Goal: Contribute content: Add original content to the website for others to see

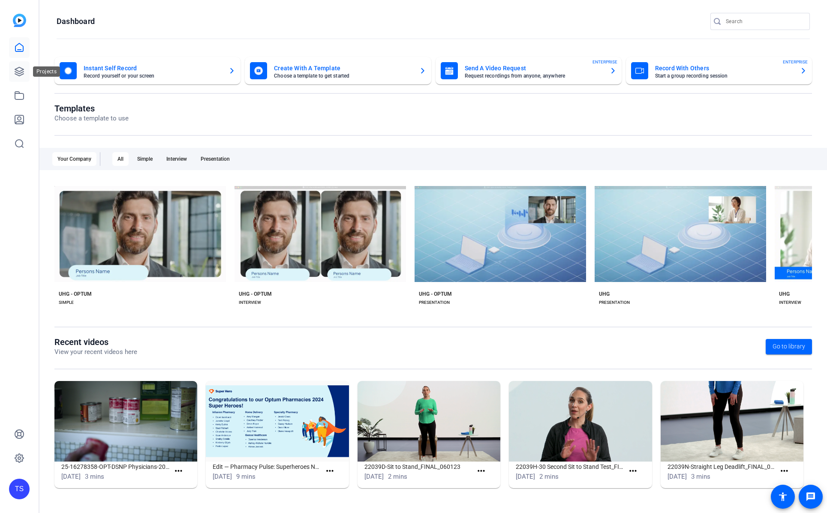
click at [24, 74] on icon at bounding box center [19, 71] width 10 height 10
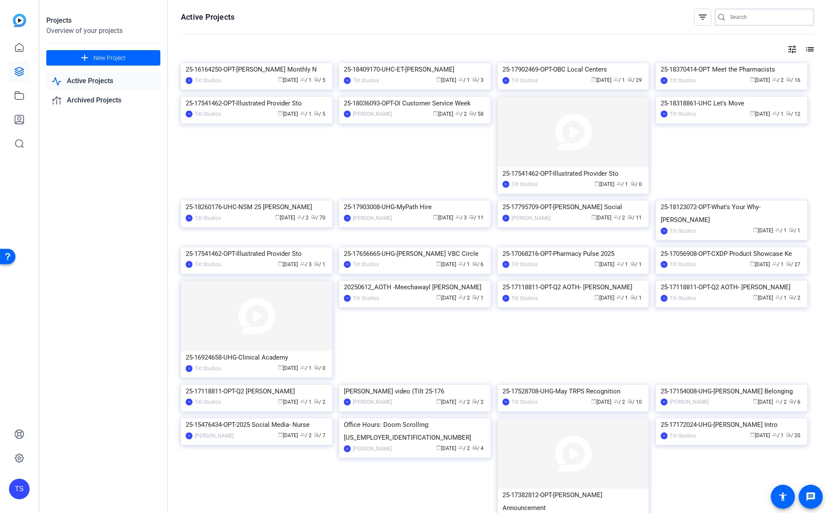
click at [734, 16] on input "Search" at bounding box center [768, 17] width 77 height 10
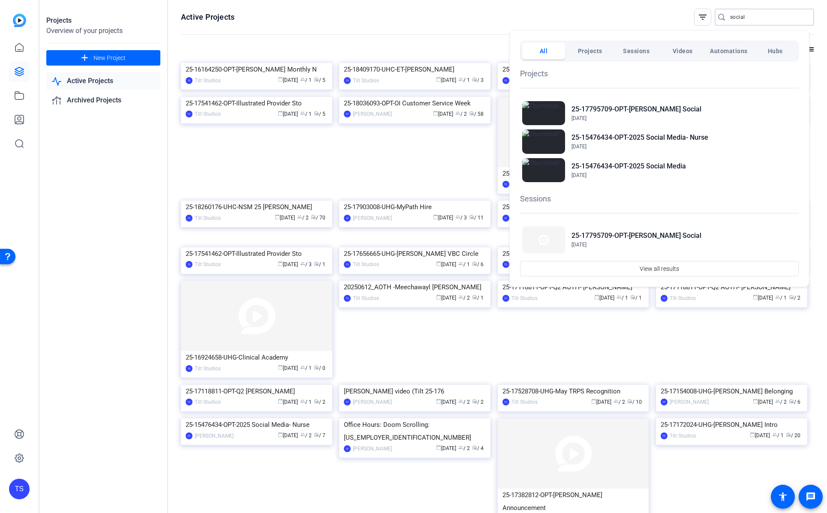
type input "social"
click at [431, 42] on div at bounding box center [413, 256] width 827 height 513
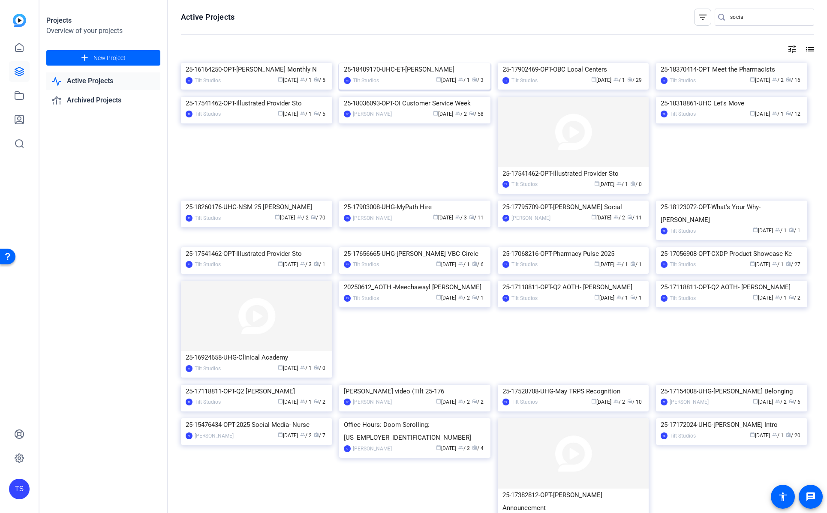
click at [430, 63] on img at bounding box center [414, 63] width 151 height 0
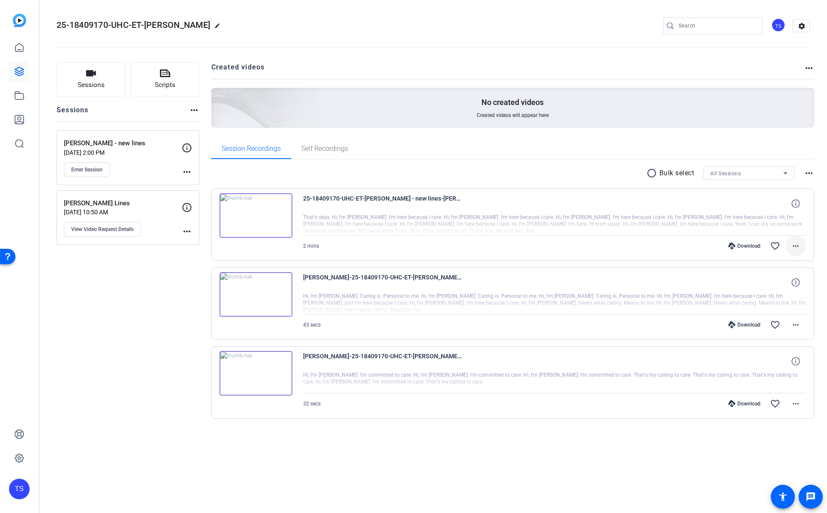
click at [790, 250] on span at bounding box center [796, 246] width 21 height 21
click at [775, 283] on span "Download MP4" at bounding box center [773, 285] width 51 height 10
click at [23, 50] on icon at bounding box center [19, 47] width 8 height 8
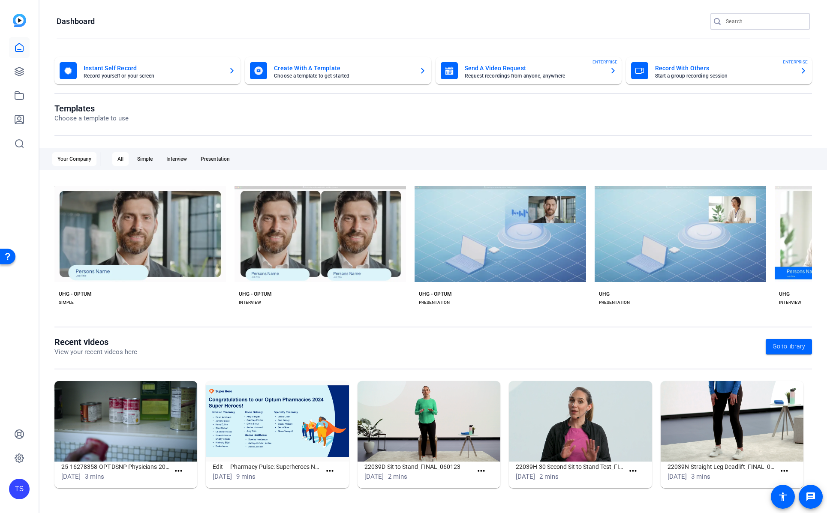
click at [747, 18] on input "Search" at bounding box center [764, 21] width 77 height 10
click at [9, 75] on link at bounding box center [19, 71] width 21 height 21
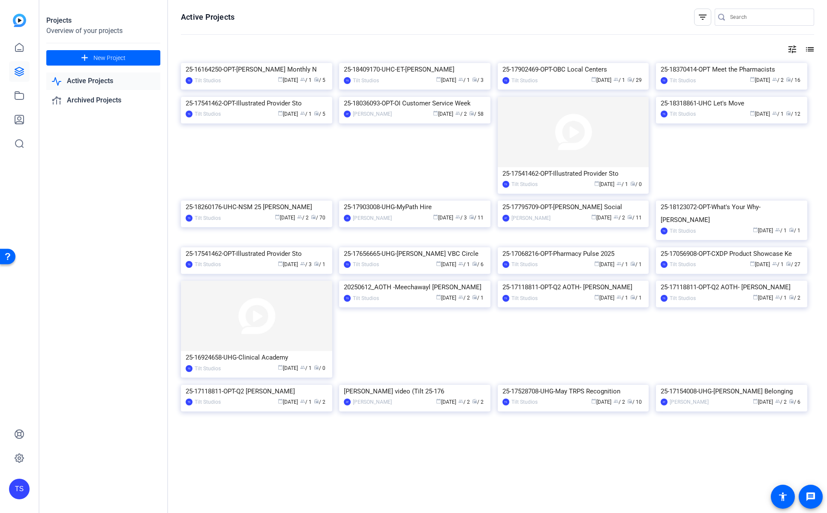
click at [733, 20] on input "Search" at bounding box center [768, 17] width 77 height 10
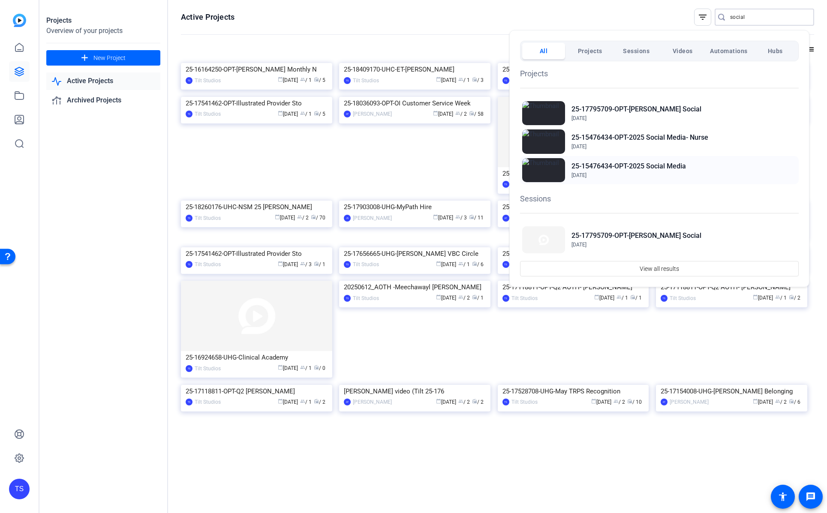
type input "social"
click at [618, 166] on h2 "25-15476434-OPT-2025 Social Media" at bounding box center [629, 166] width 114 height 10
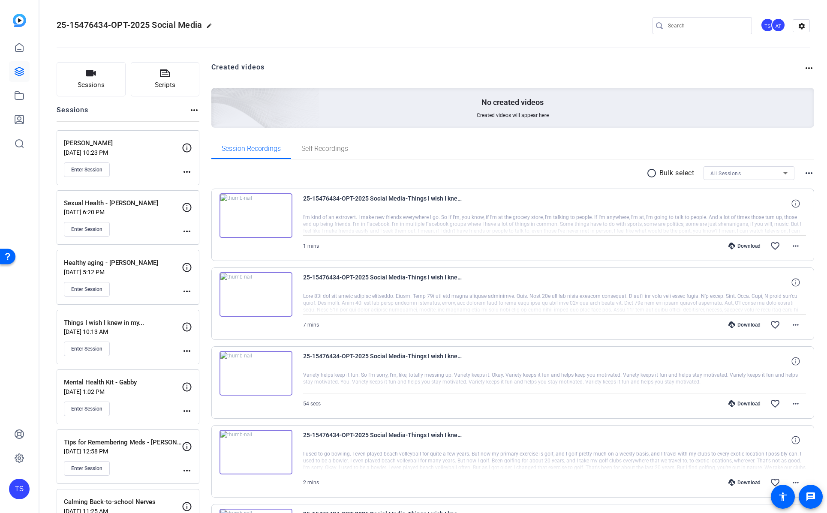
click at [143, 319] on p "Things I wish I knew in my..." at bounding box center [123, 323] width 118 height 10
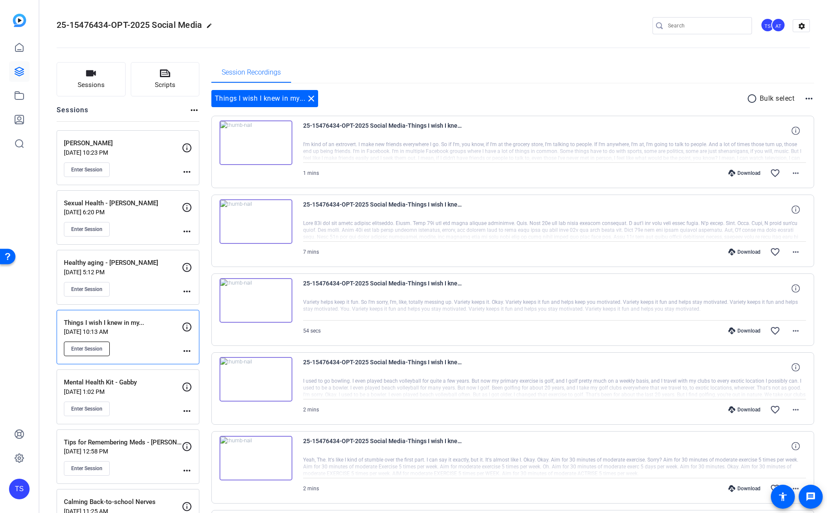
click at [102, 350] on span "Enter Session" at bounding box center [86, 349] width 31 height 7
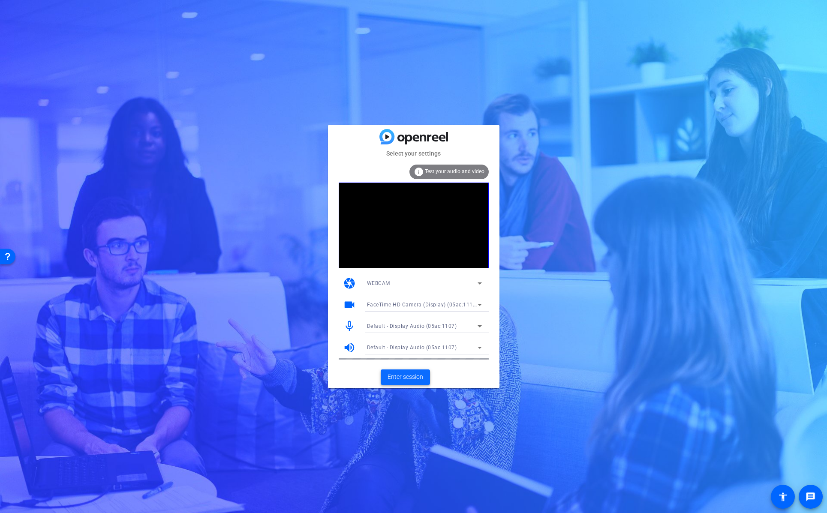
click at [413, 377] on span "Enter session" at bounding box center [406, 377] width 36 height 9
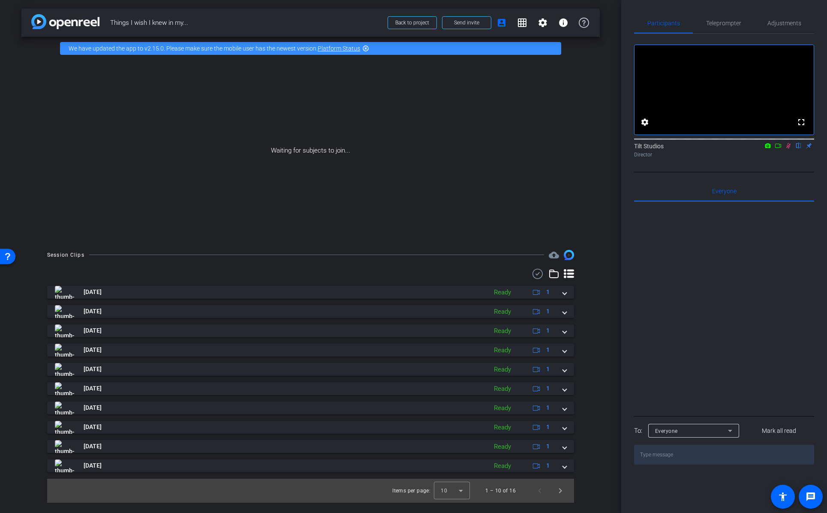
click at [787, 150] on mat-icon at bounding box center [788, 146] width 10 height 8
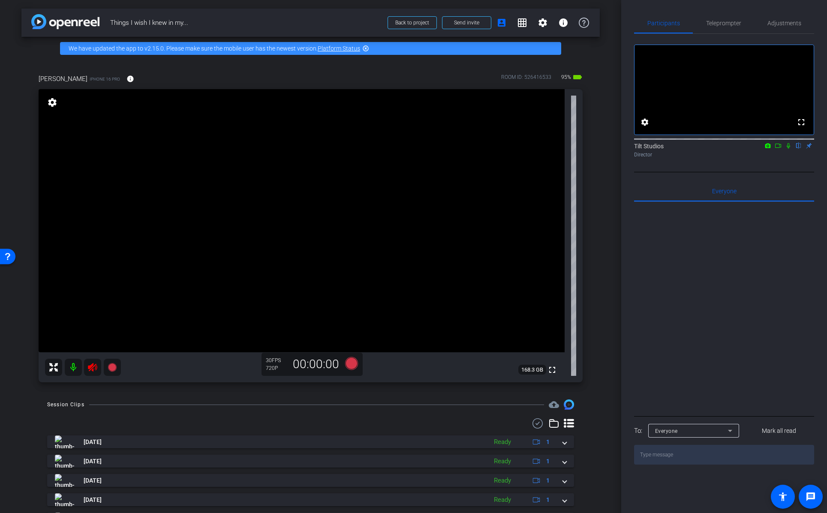
click at [95, 369] on icon at bounding box center [92, 367] width 9 height 9
click at [601, 340] on div "arrow_back Things I wish I knew in my... Back to project Send invite account_bo…" at bounding box center [310, 256] width 621 height 513
click at [590, 255] on div "Chris King iPhone 16 Pro info ROOM ID: 526416533 95% battery_std fullscreen set…" at bounding box center [310, 225] width 578 height 331
click at [54, 105] on mat-icon "settings" at bounding box center [52, 102] width 12 height 10
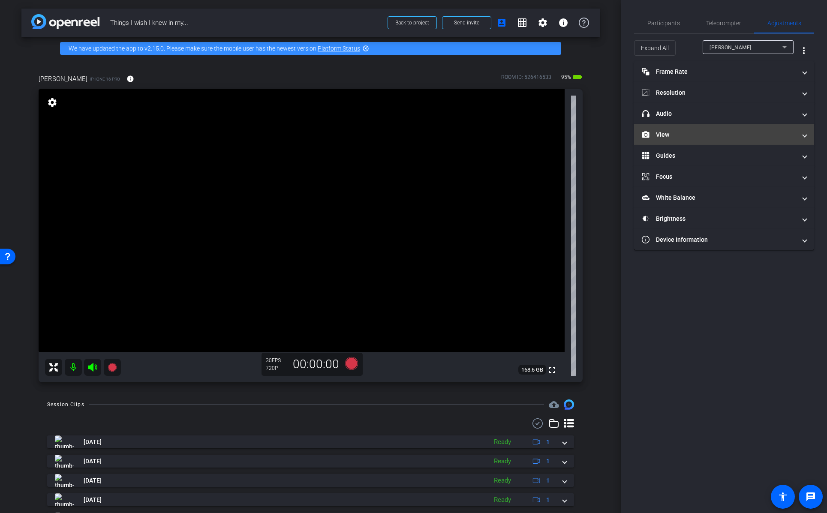
click at [699, 137] on mat-panel-title "View" at bounding box center [719, 134] width 154 height 9
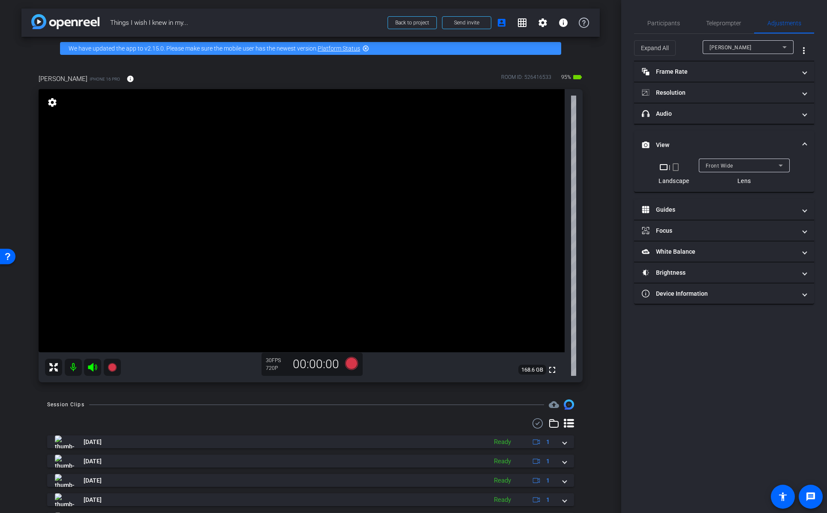
click at [677, 169] on mat-icon "crop_portrait" at bounding box center [676, 167] width 10 height 10
click at [726, 165] on span "Front Wide" at bounding box center [715, 166] width 27 height 6
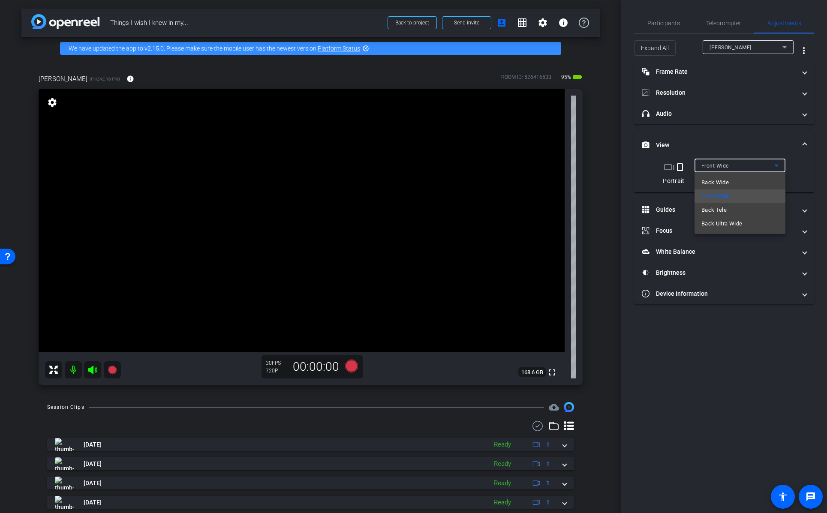
click at [724, 143] on div at bounding box center [413, 256] width 827 height 513
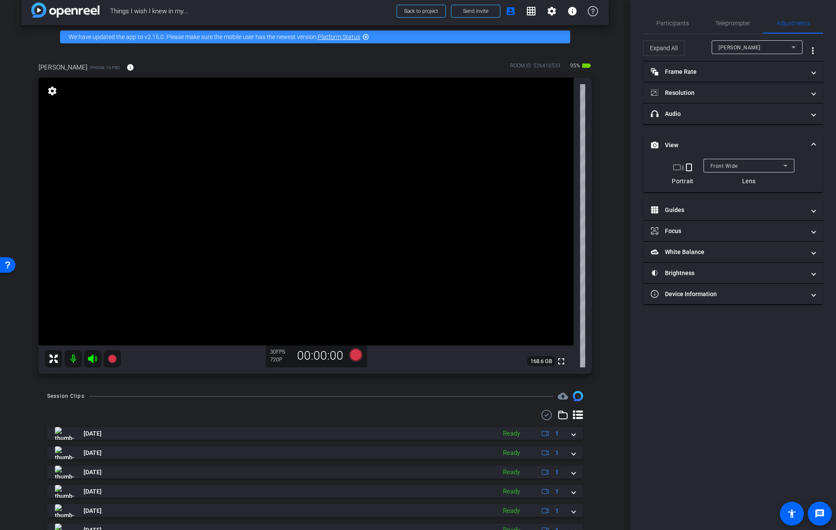
scroll to position [23, 0]
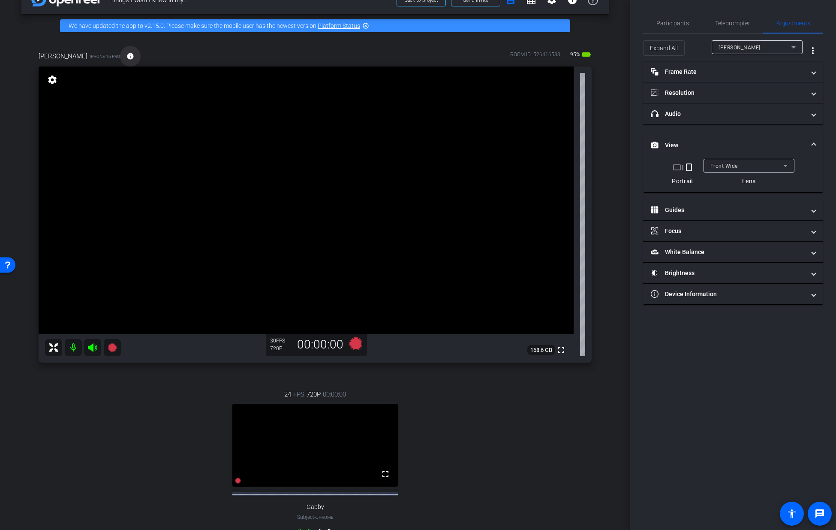
click at [127, 60] on mat-icon "info" at bounding box center [131, 56] width 8 height 8
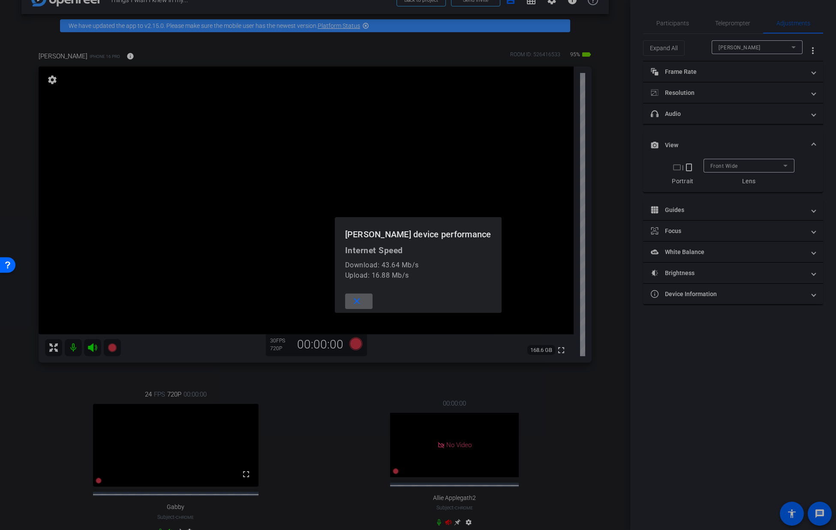
click at [362, 306] on mat-icon "close" at bounding box center [357, 301] width 11 height 11
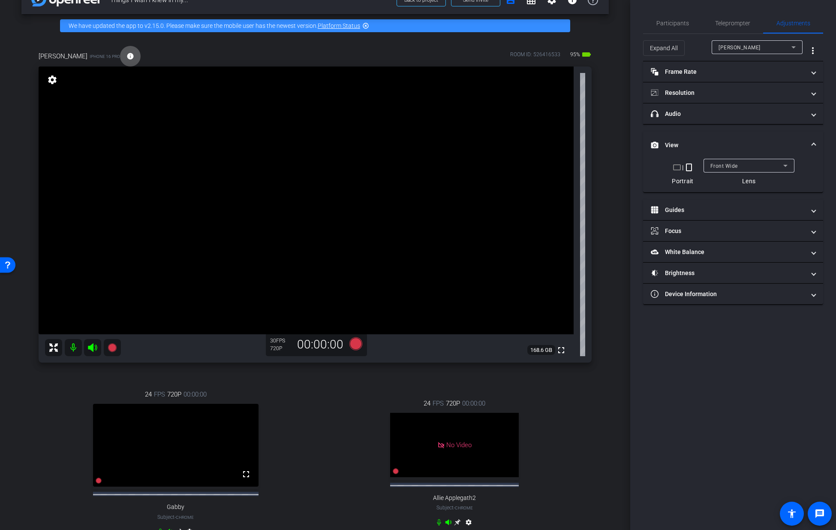
click at [605, 261] on div "arrow_back Things I wish I knew in my... Back to project Send invite account_bo…" at bounding box center [315, 242] width 630 height 530
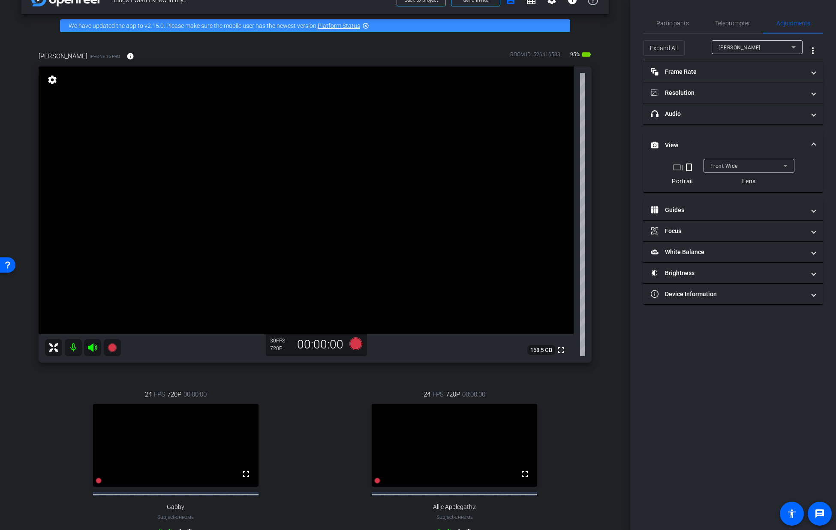
click at [605, 261] on div "arrow_back Things I wish I knew in my... Back to project Send invite account_bo…" at bounding box center [315, 242] width 630 height 530
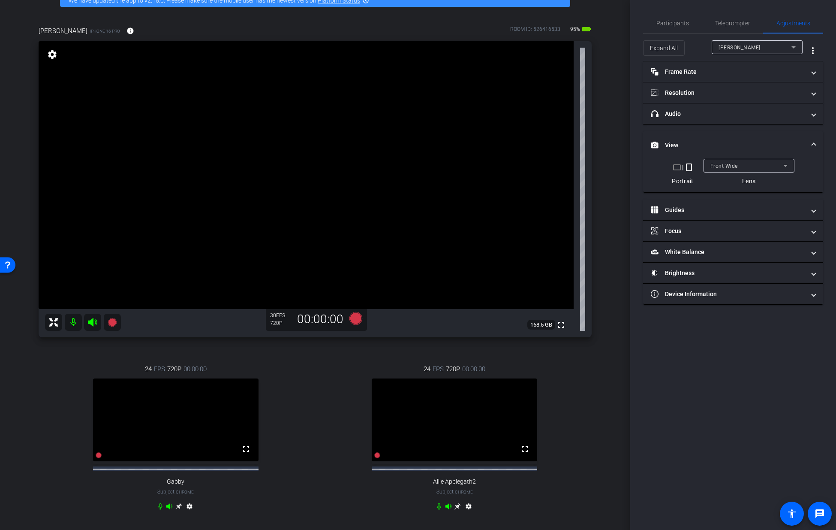
scroll to position [46, 0]
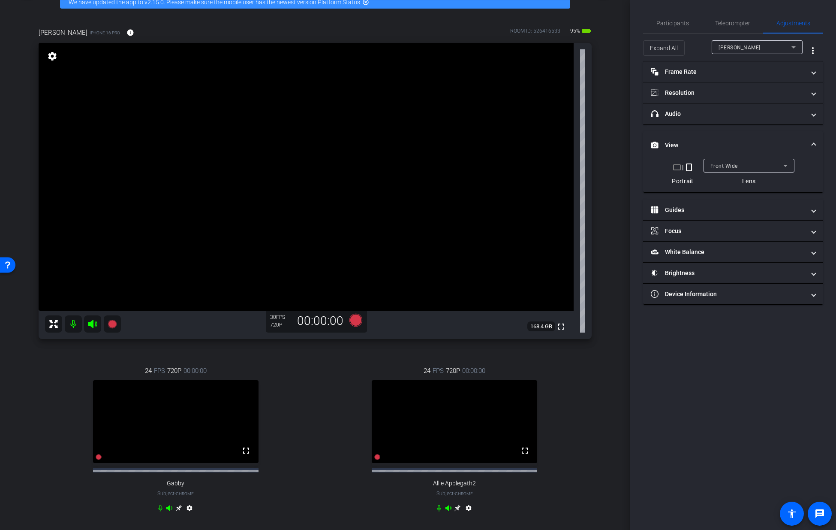
click at [604, 194] on div "Chris King iPhone 16 Pro info ROOM ID: 526416533 95% battery_std fullscreen set…" at bounding box center [315, 276] width 588 height 524
click at [127, 34] on mat-icon "info" at bounding box center [131, 33] width 8 height 8
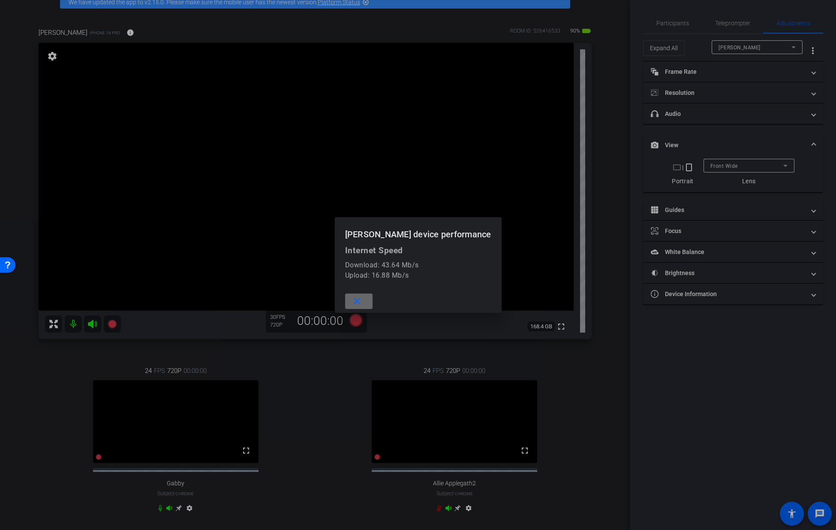
click at [362, 301] on mat-icon "close" at bounding box center [357, 301] width 11 height 11
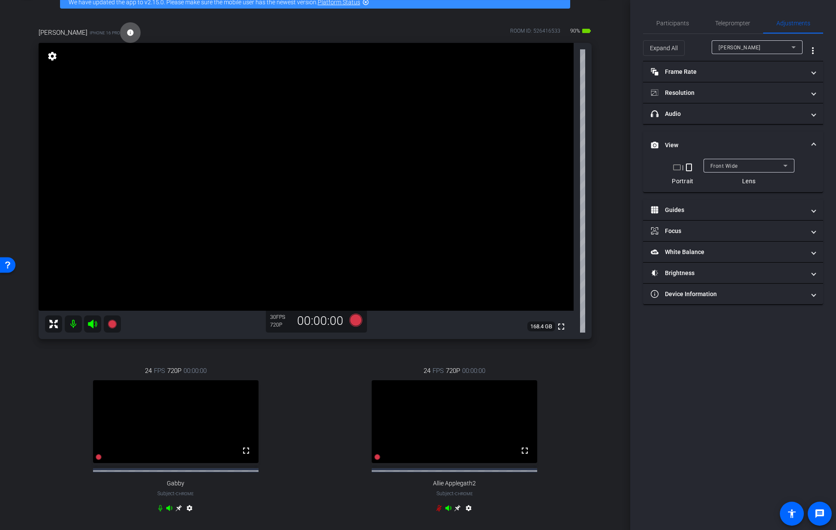
click at [600, 246] on div "Chris King iPhone 16 Pro info ROOM ID: 526416533 90% battery_std fullscreen set…" at bounding box center [315, 276] width 588 height 524
click at [672, 249] on mat-panel-title "White Balance White Balance" at bounding box center [728, 251] width 154 height 9
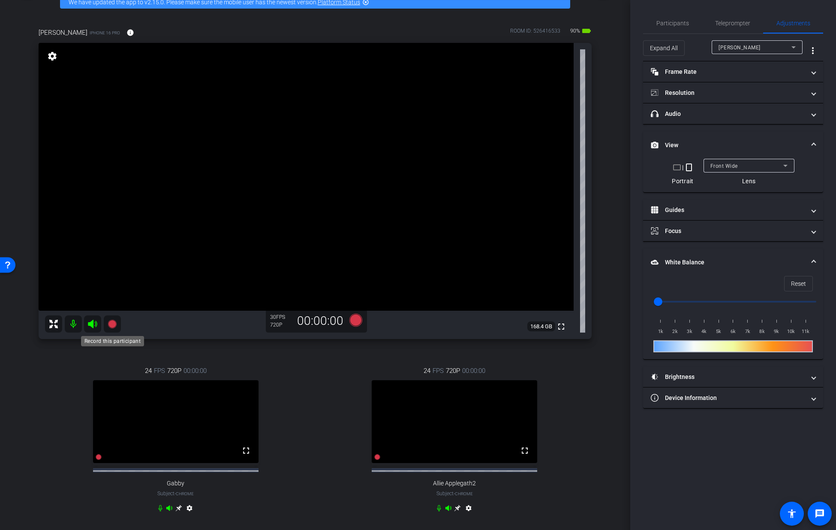
click at [114, 327] on icon at bounding box center [112, 324] width 10 height 10
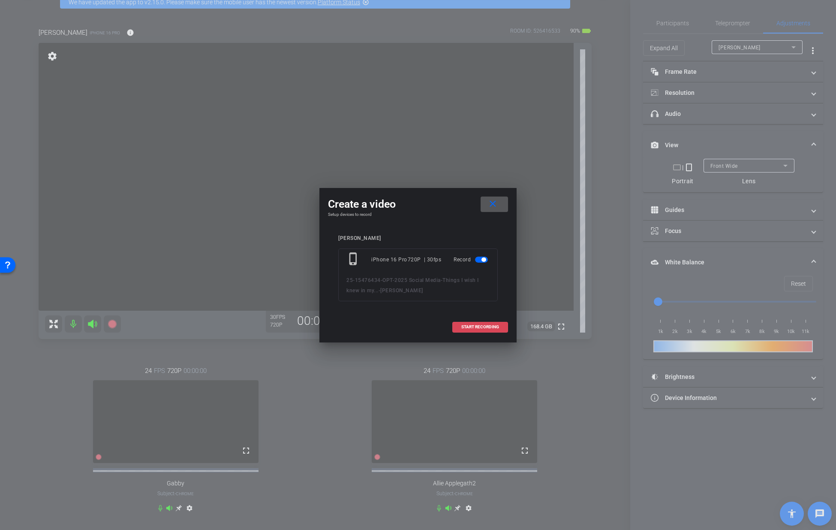
click at [489, 325] on span "START RECORDING" at bounding box center [480, 327] width 38 height 4
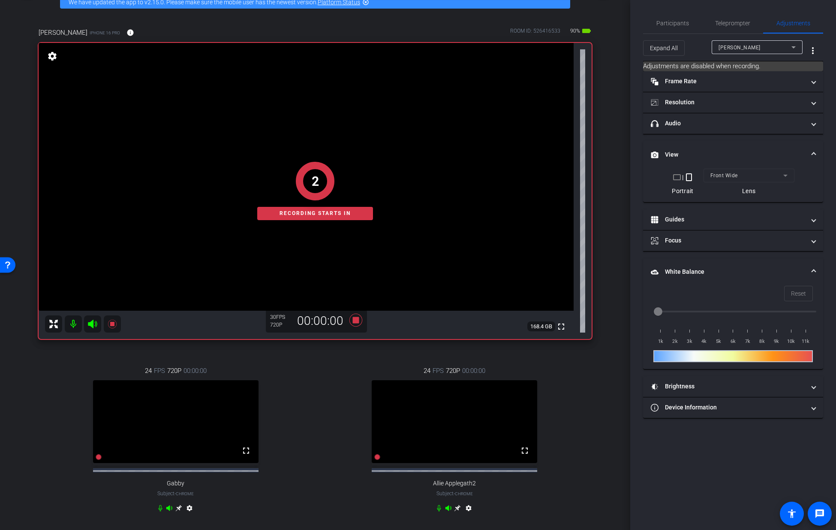
click at [601, 305] on div "Chris King iPhone 16 Pro info ROOM ID: 526416533 90% battery_std fullscreen 2 R…" at bounding box center [315, 276] width 588 height 524
click at [160, 511] on icon at bounding box center [160, 507] width 7 height 7
click at [437, 511] on icon at bounding box center [439, 508] width 4 height 6
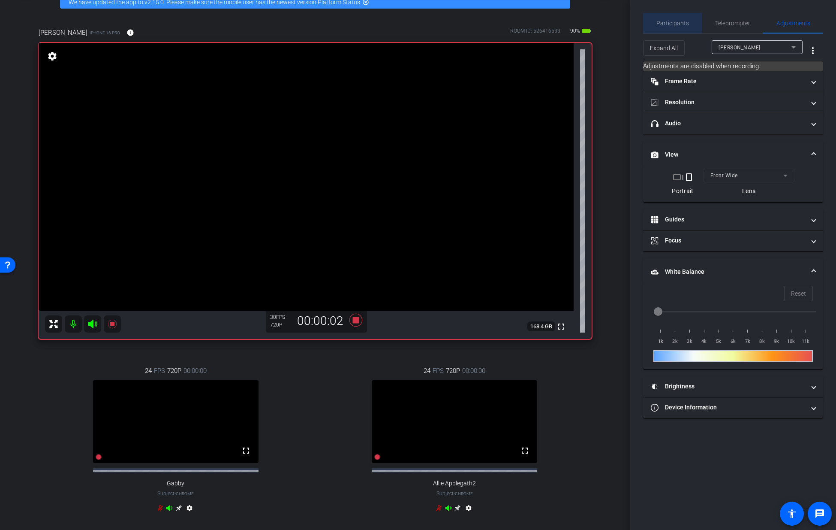
click at [677, 20] on span "Participants" at bounding box center [673, 23] width 33 height 6
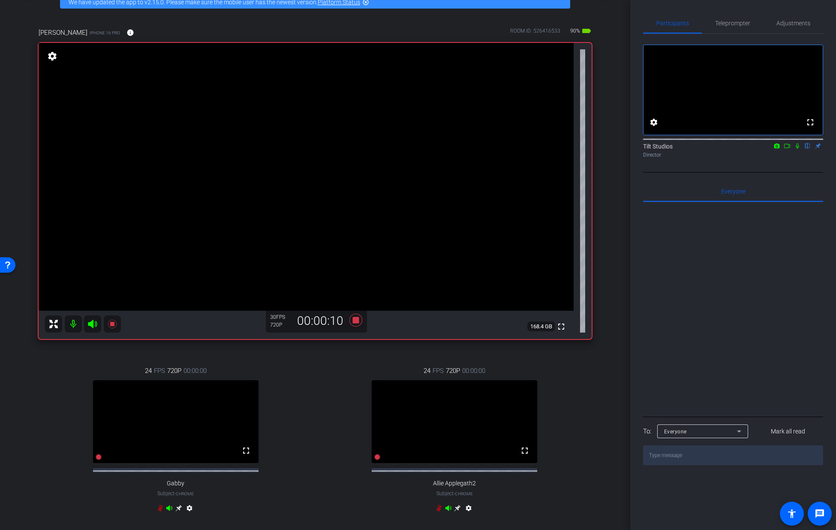
click at [797, 149] on icon at bounding box center [797, 146] width 7 height 6
click at [353, 319] on icon at bounding box center [355, 319] width 13 height 13
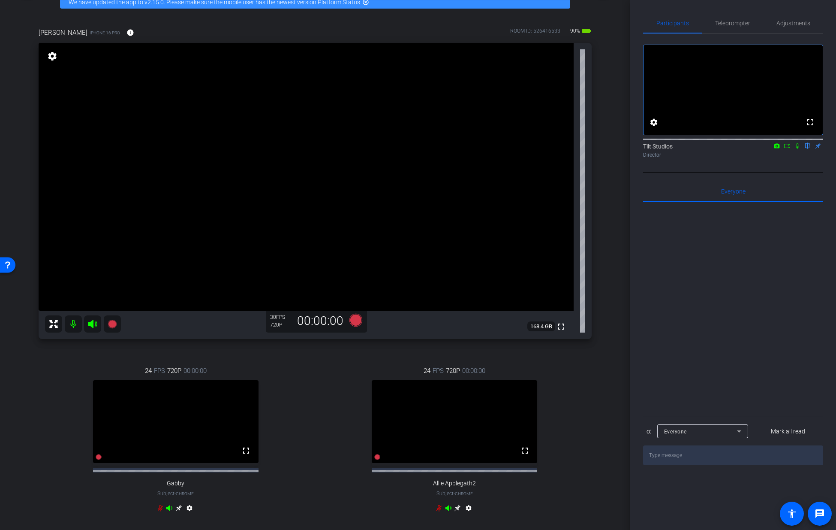
click at [611, 257] on div "arrow_back Things I wish I knew in my... Back to project Send invite account_bo…" at bounding box center [315, 219] width 630 height 530
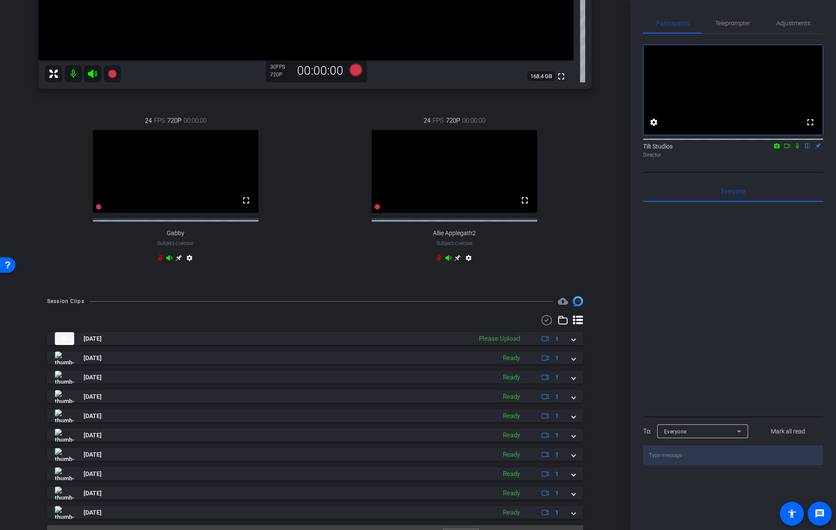
scroll to position [323, 0]
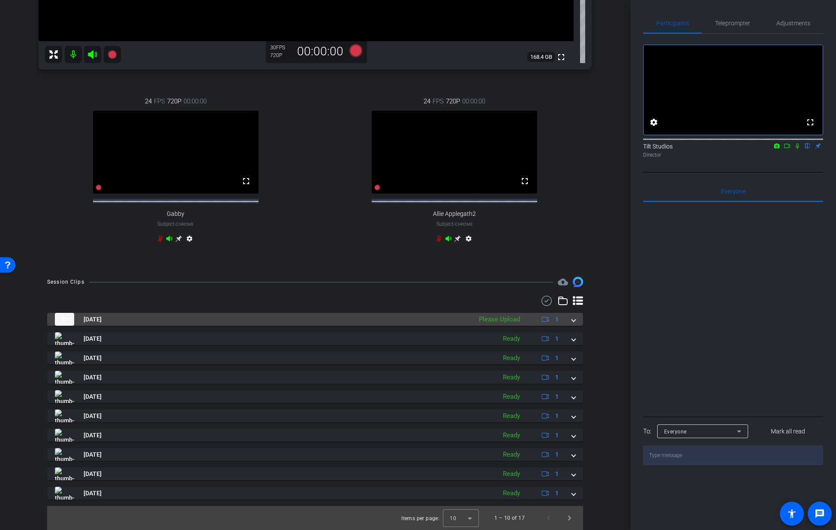
click at [572, 322] on span at bounding box center [573, 319] width 3 height 9
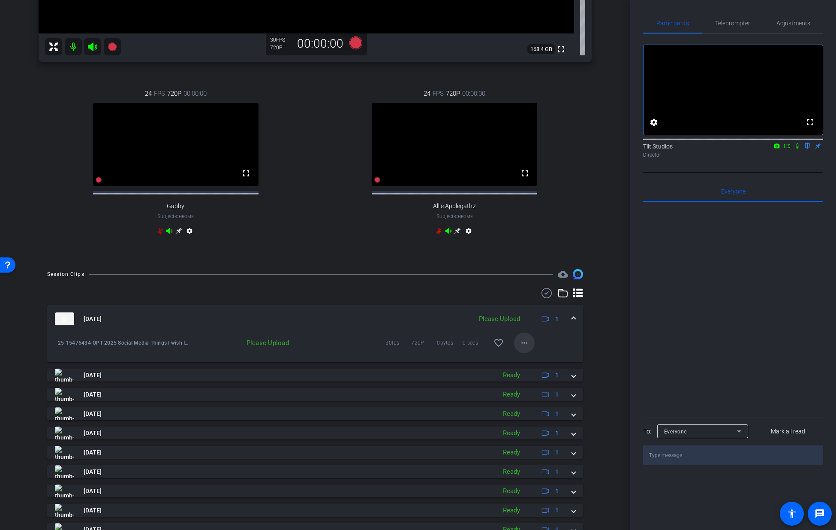
click at [519, 348] on mat-icon "more_horiz" at bounding box center [524, 342] width 10 height 10
click at [518, 366] on span "Upload" at bounding box center [534, 368] width 34 height 10
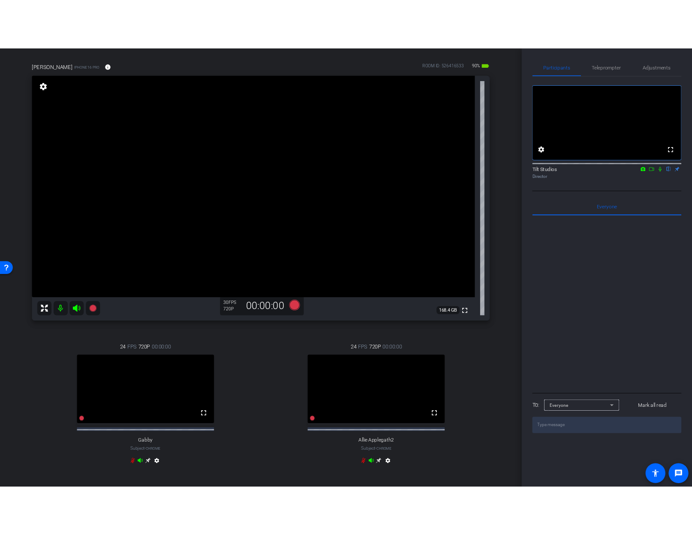
scroll to position [57, 0]
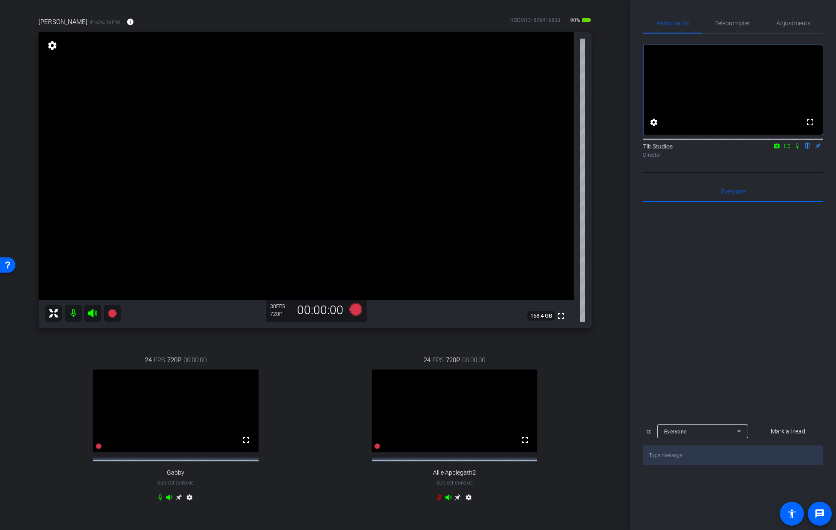
click at [796, 149] on icon at bounding box center [797, 146] width 7 height 6
click at [799, 149] on icon at bounding box center [797, 146] width 5 height 6
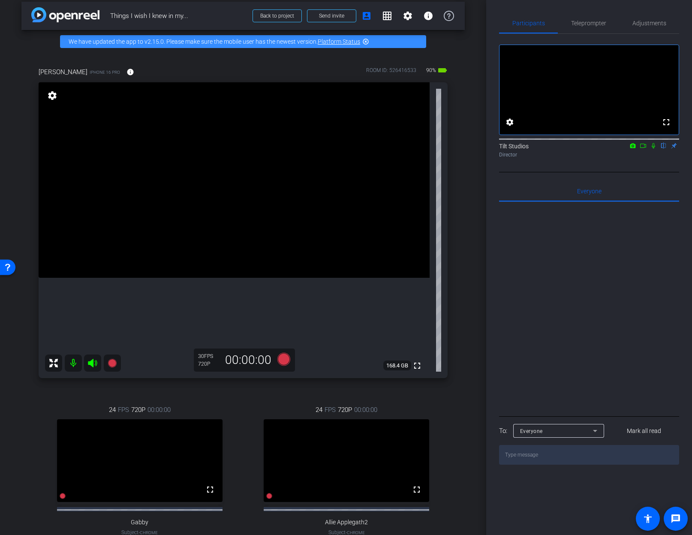
scroll to position [8, 0]
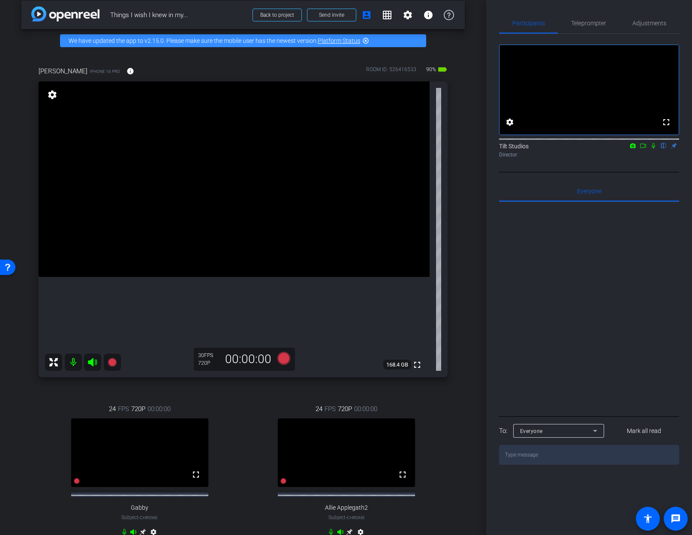
click at [455, 283] on div "Chris King iPhone 16 Pro info ROOM ID: 526416533 90% battery_std fullscreen set…" at bounding box center [242, 306] width 443 height 509
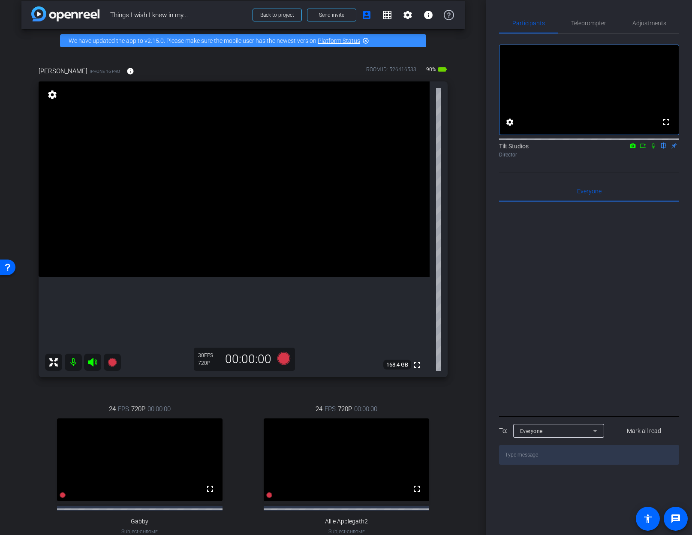
click at [455, 283] on div "Chris King iPhone 16 Pro info ROOM ID: 526416533 90% battery_std fullscreen set…" at bounding box center [242, 314] width 443 height 524
click at [459, 284] on div "Chris King iPhone 16 Pro info ROOM ID: 526416533 90% battery_std fullscreen set…" at bounding box center [242, 314] width 443 height 524
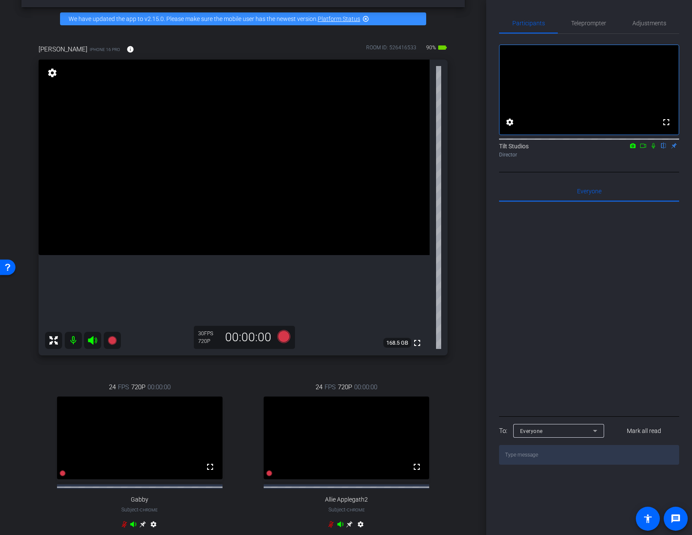
scroll to position [21, 0]
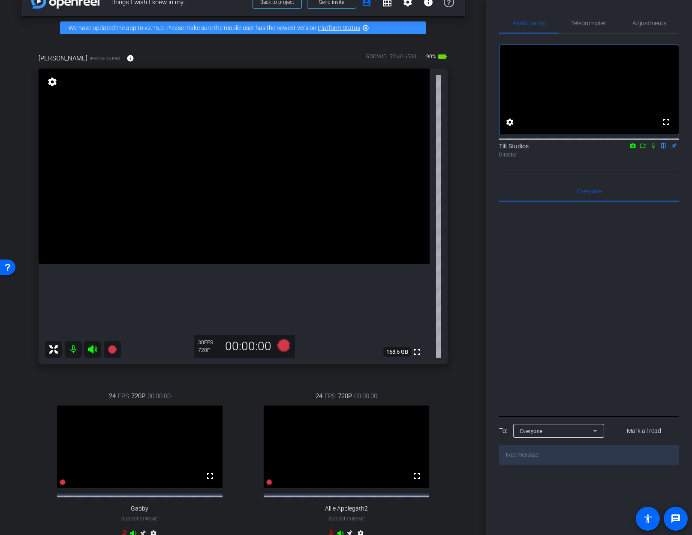
click at [462, 277] on div "arrow_back Things I wish I knew in my... Back to project Send invite account_bo…" at bounding box center [243, 246] width 486 height 535
click at [462, 276] on div "arrow_back Things I wish I knew in my... Back to project Send invite account_bo…" at bounding box center [243, 246] width 486 height 535
click at [114, 352] on icon at bounding box center [112, 349] width 9 height 9
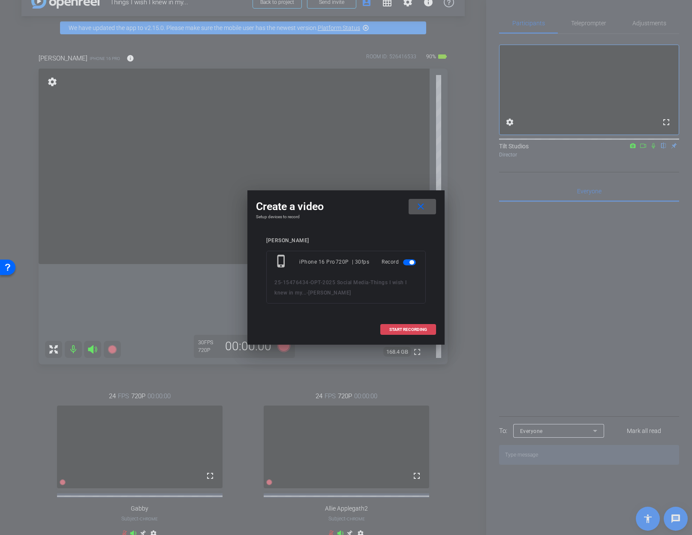
click at [408, 332] on span at bounding box center [408, 329] width 55 height 21
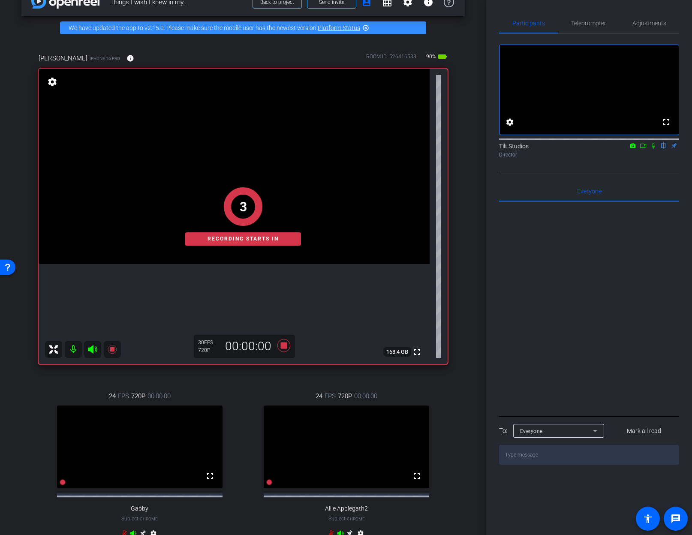
click at [470, 266] on div "arrow_back Things I wish I knew in my... Back to project Send invite account_bo…" at bounding box center [243, 246] width 486 height 535
click at [652, 149] on icon at bounding box center [653, 146] width 7 height 6
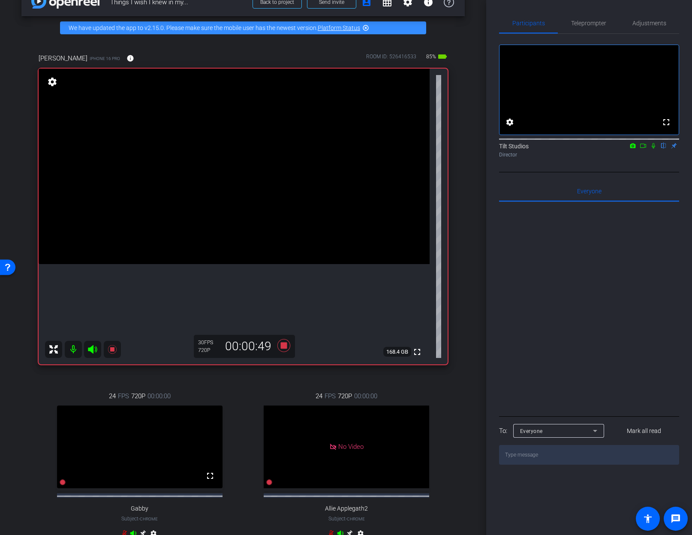
click at [462, 307] on div "arrow_back Things I wish I knew in my... Back to project Send invite account_bo…" at bounding box center [243, 246] width 486 height 535
click at [459, 324] on div "Chris King iPhone 16 Pro info ROOM ID: 526416533 85% battery_std fullscreen set…" at bounding box center [242, 301] width 443 height 524
click at [654, 149] on icon at bounding box center [653, 146] width 7 height 6
click at [653, 149] on icon at bounding box center [653, 146] width 7 height 6
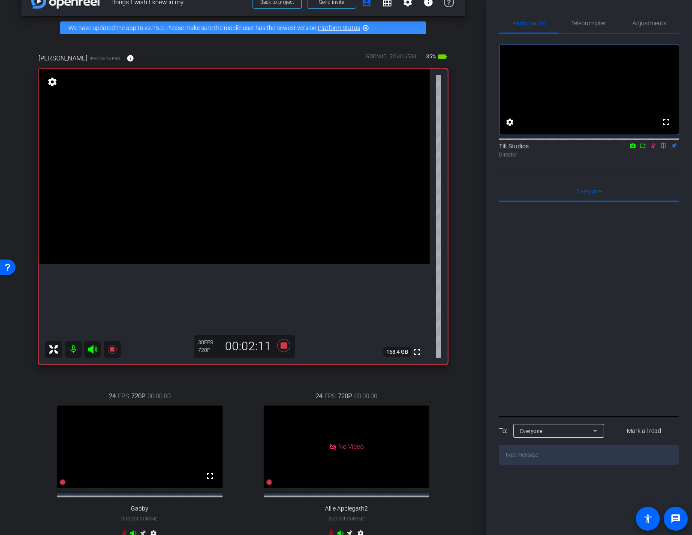
click at [653, 149] on icon at bounding box center [653, 146] width 7 height 6
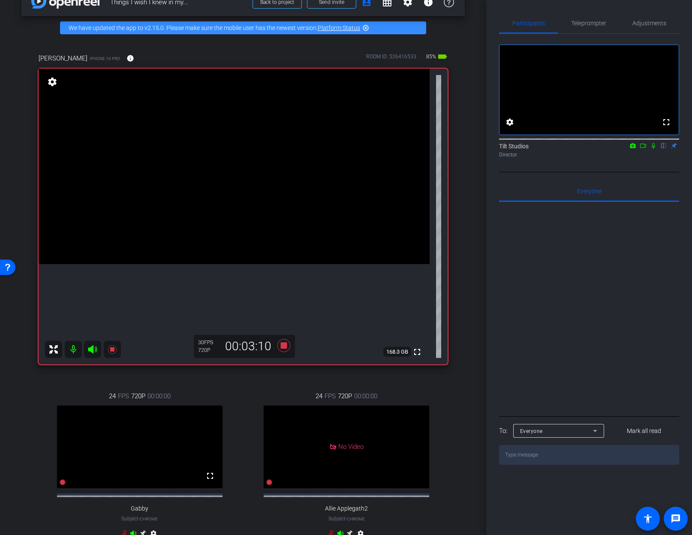
click at [653, 149] on icon at bounding box center [653, 146] width 7 height 6
click at [654, 150] on mat-icon at bounding box center [653, 146] width 10 height 8
click at [654, 149] on icon at bounding box center [653, 146] width 7 height 6
click at [655, 149] on icon at bounding box center [653, 146] width 7 height 6
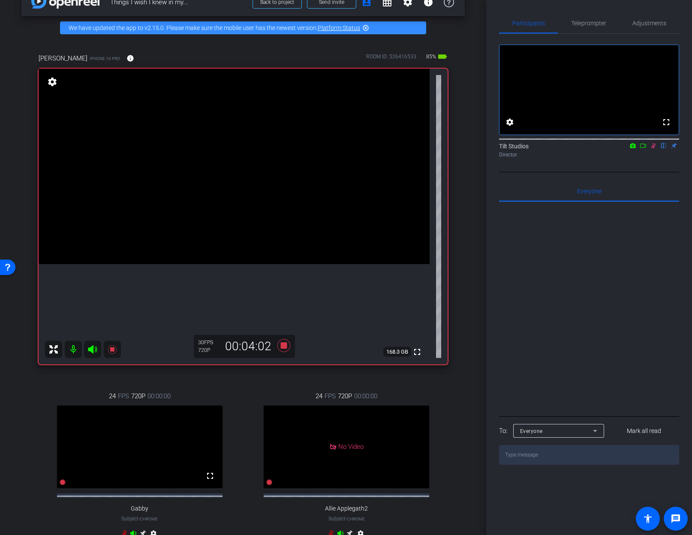
click at [654, 149] on icon at bounding box center [653, 146] width 7 height 6
click at [281, 348] on icon at bounding box center [283, 345] width 13 height 13
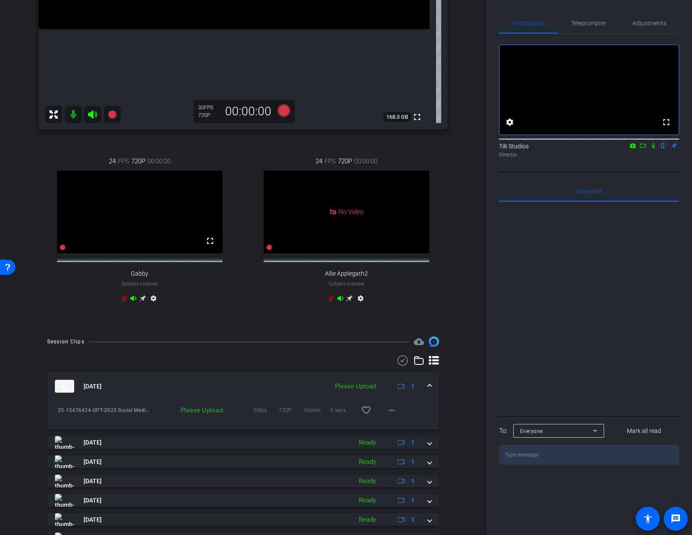
scroll to position [291, 0]
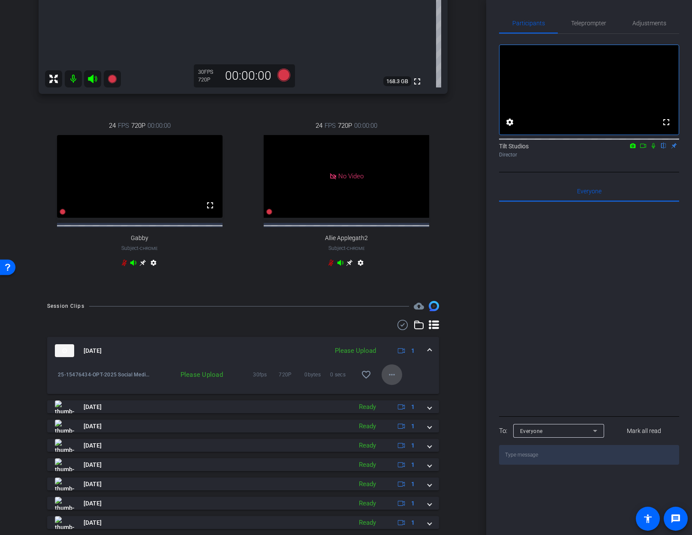
click at [389, 380] on mat-icon "more_horiz" at bounding box center [392, 375] width 10 height 10
click at [398, 397] on span "Upload" at bounding box center [401, 400] width 34 height 10
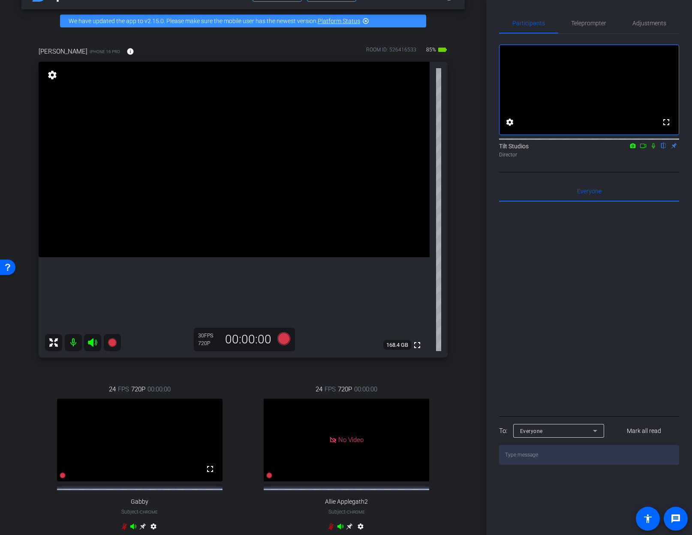
scroll to position [16, 0]
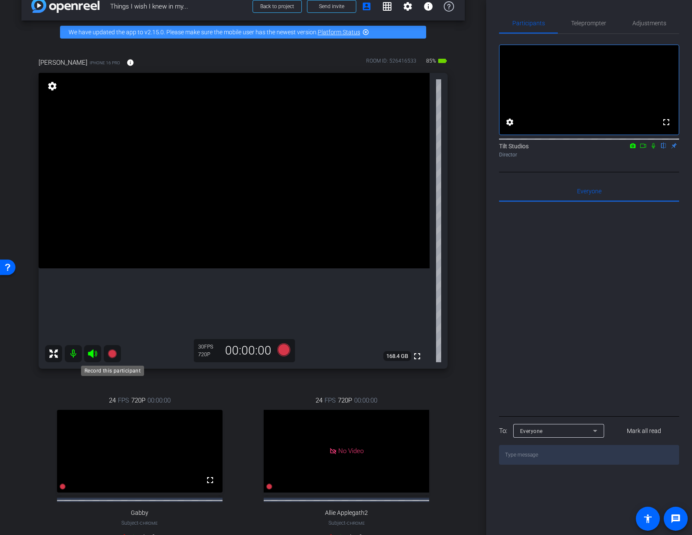
click at [111, 356] on icon at bounding box center [112, 353] width 9 height 9
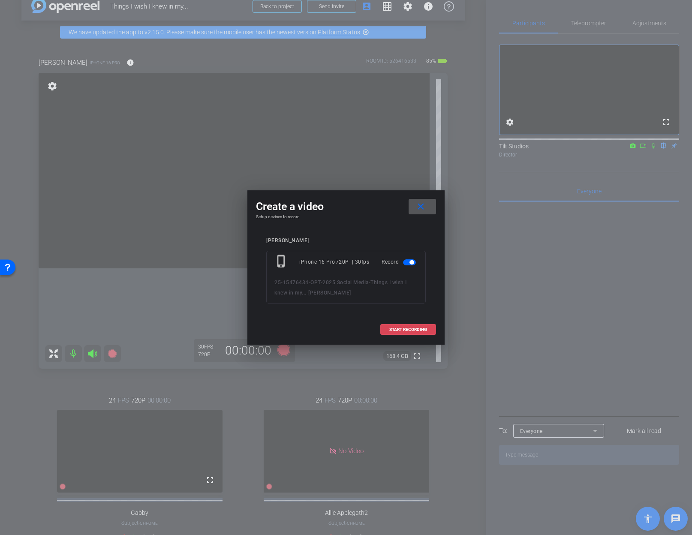
click at [415, 328] on span "START RECORDING" at bounding box center [408, 330] width 38 height 4
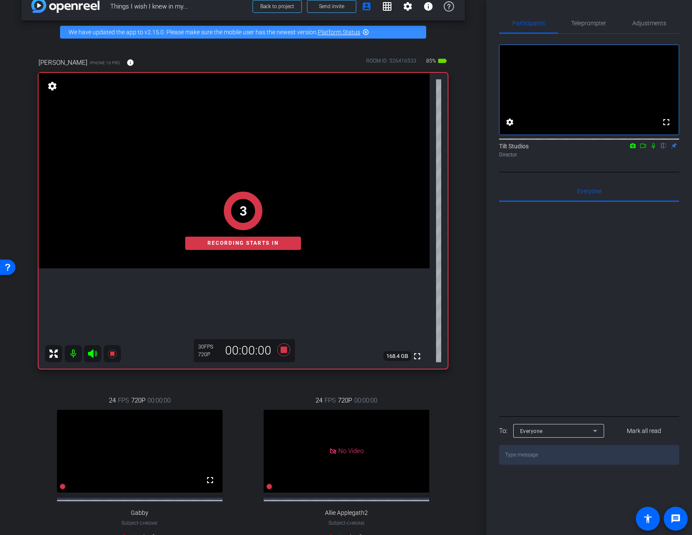
click at [458, 223] on div "Chris King iPhone 16 Pro info ROOM ID: 526416533 85% battery_std fullscreen 3 R…" at bounding box center [242, 306] width 443 height 524
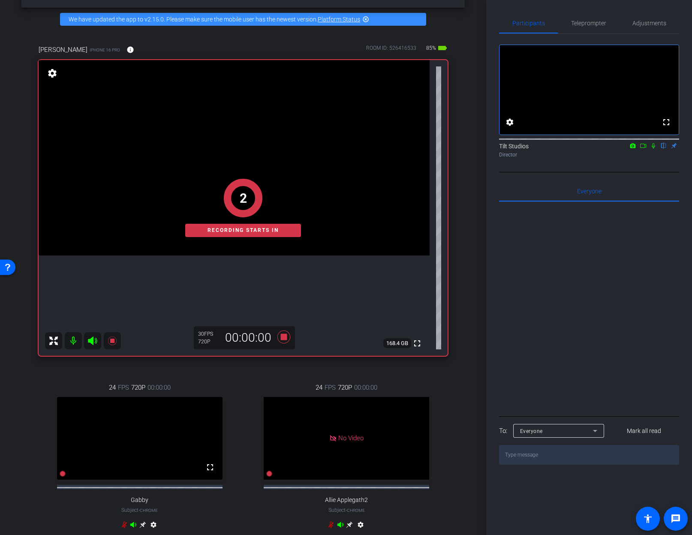
scroll to position [30, 0]
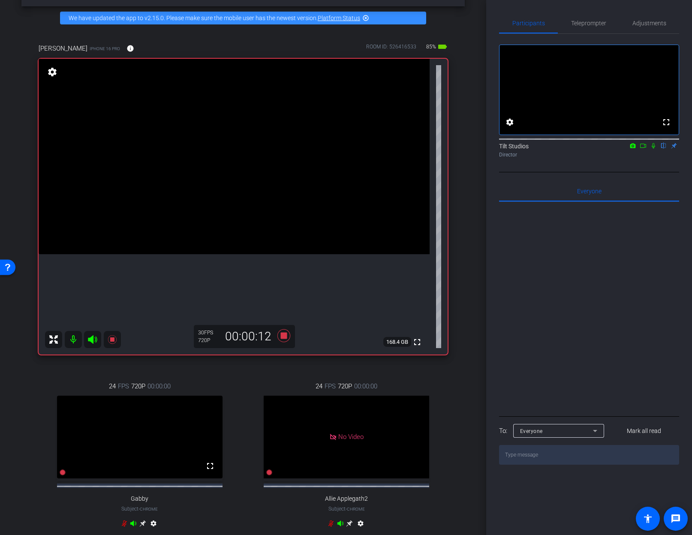
click at [653, 149] on icon at bounding box center [653, 146] width 7 height 6
click at [653, 149] on icon at bounding box center [653, 146] width 5 height 6
click at [653, 149] on icon at bounding box center [653, 146] width 7 height 6
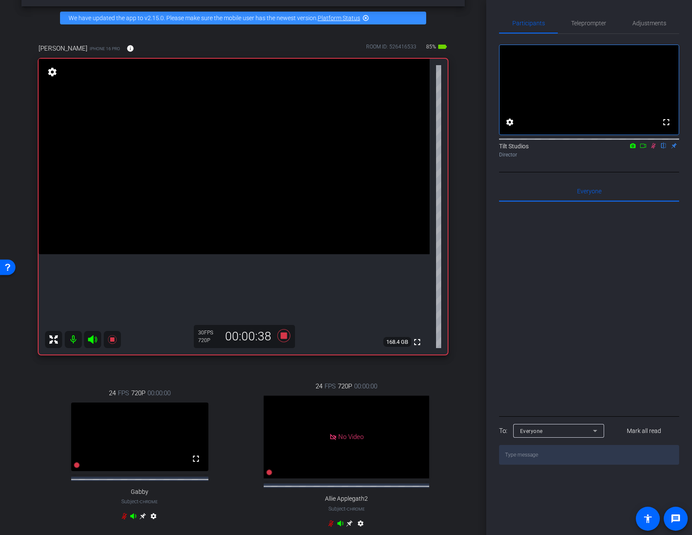
click at [653, 149] on icon at bounding box center [653, 146] width 5 height 6
click at [653, 149] on icon at bounding box center [653, 146] width 7 height 6
click at [653, 149] on icon at bounding box center [653, 146] width 5 height 6
click at [653, 149] on icon at bounding box center [653, 146] width 7 height 6
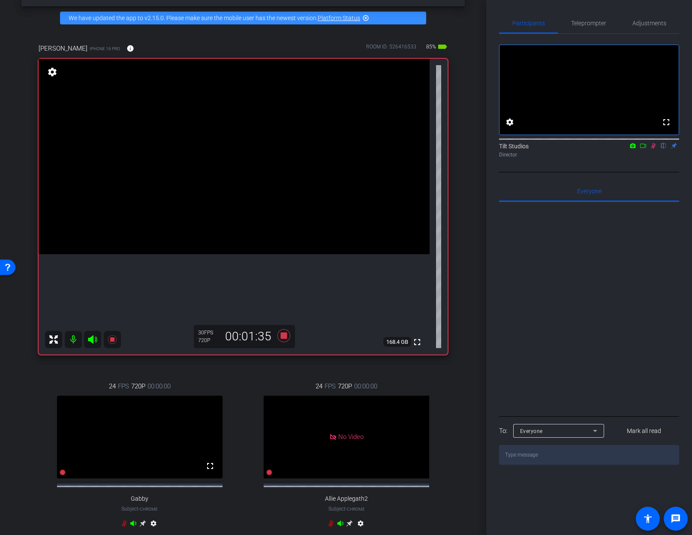
click at [653, 149] on icon at bounding box center [653, 146] width 5 height 6
click at [653, 149] on icon at bounding box center [653, 146] width 7 height 6
click at [653, 149] on icon at bounding box center [653, 146] width 5 height 6
click at [468, 273] on div "arrow_back Things I wish I knew in my... Back to project Send invite account_bo…" at bounding box center [243, 237] width 486 height 535
click at [280, 336] on icon at bounding box center [283, 335] width 13 height 13
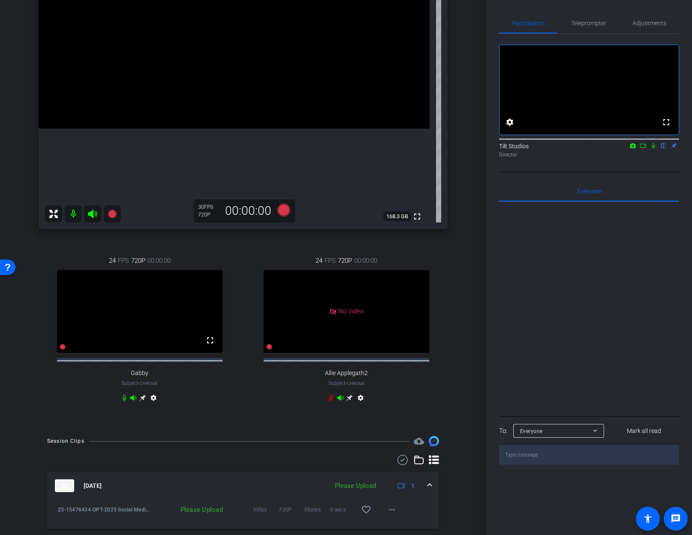
scroll to position [293, 0]
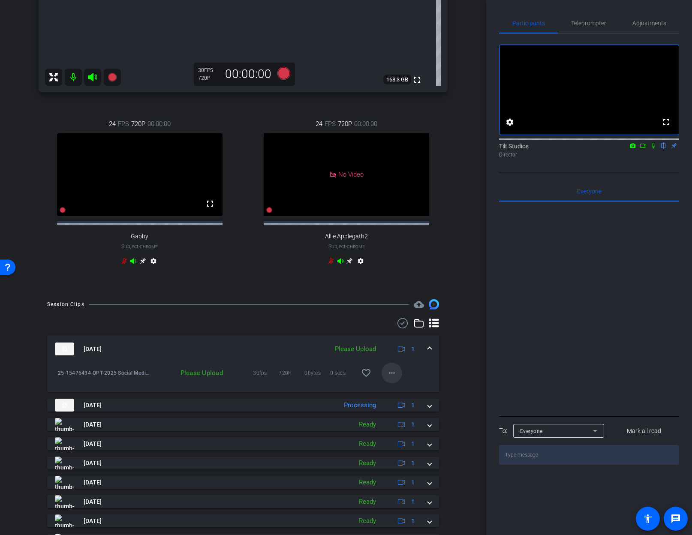
click at [387, 378] on mat-icon "more_horiz" at bounding box center [392, 373] width 10 height 10
click at [395, 396] on span "Upload" at bounding box center [401, 398] width 34 height 10
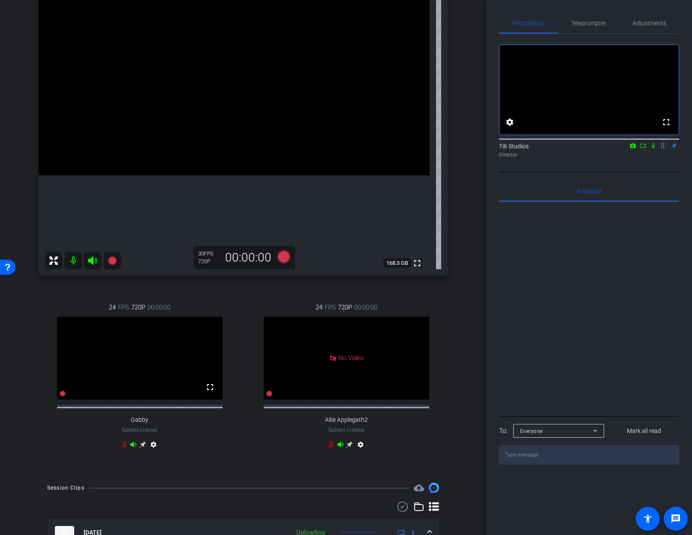
scroll to position [94, 0]
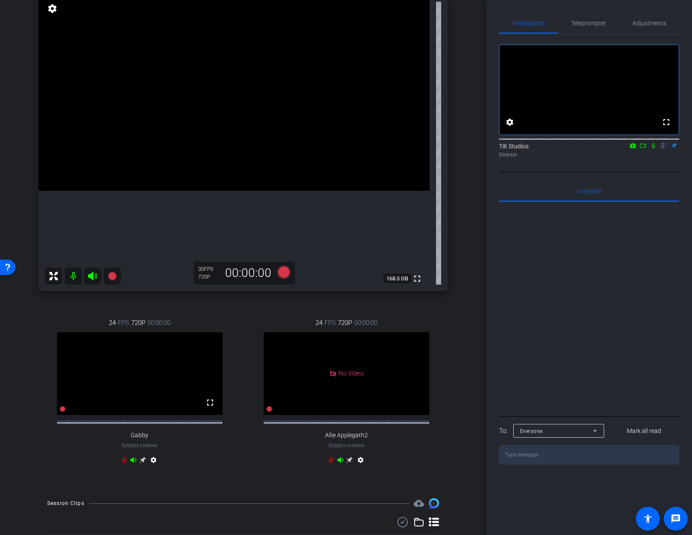
click at [455, 283] on div "Chris King iPhone 16 Pro info ROOM ID: 526416533 85% battery_std fullscreen set…" at bounding box center [242, 228] width 443 height 524
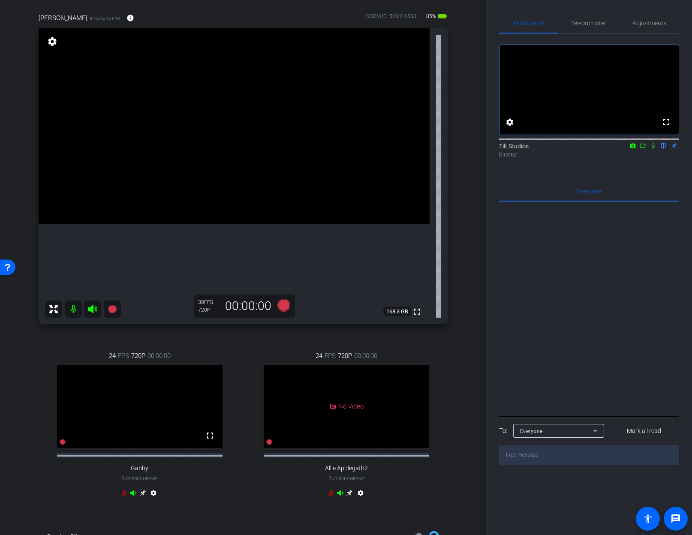
scroll to position [60, 0]
click at [459, 312] on div "Chris King iPhone 16 Pro info ROOM ID: 526416533 85% battery_std fullscreen set…" at bounding box center [242, 262] width 443 height 524
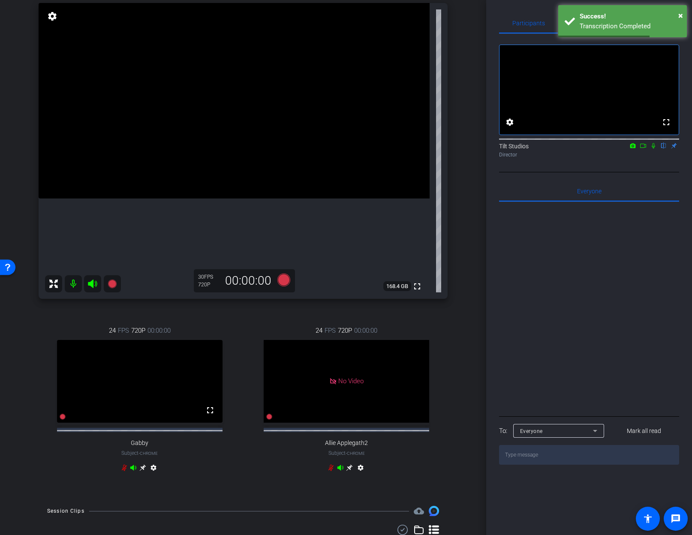
scroll to position [47, 0]
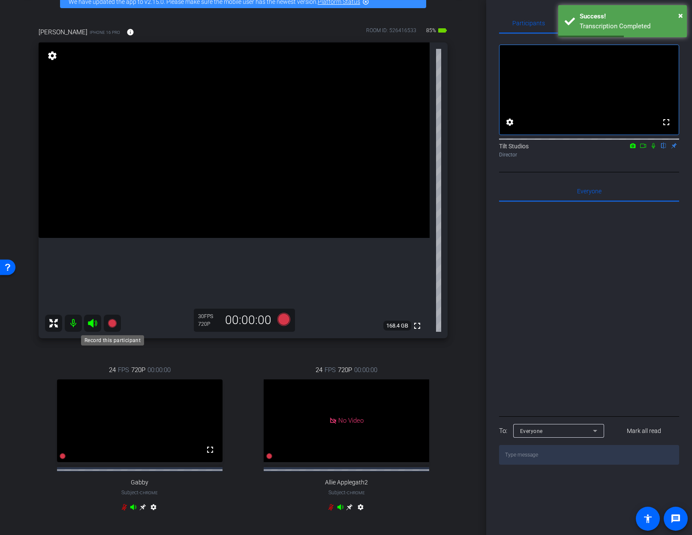
click at [114, 325] on icon at bounding box center [112, 323] width 9 height 9
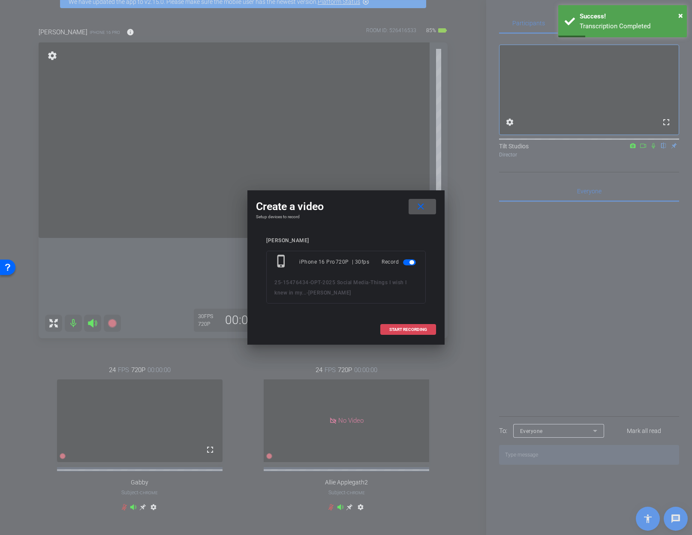
click at [424, 331] on span "START RECORDING" at bounding box center [408, 330] width 38 height 4
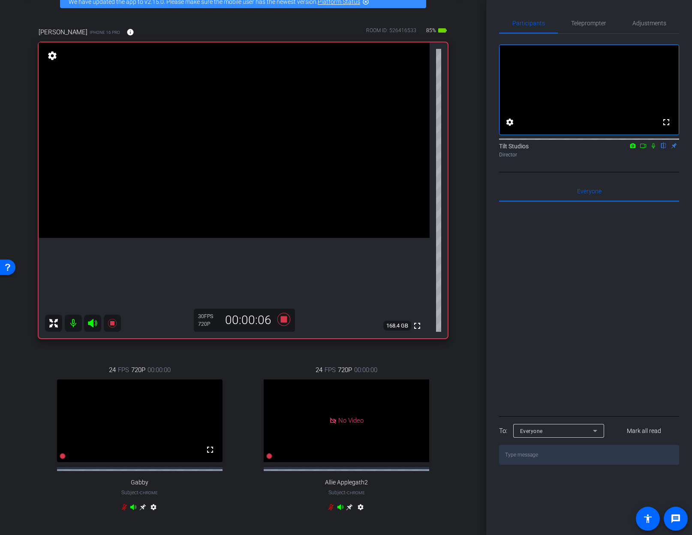
click at [654, 149] on icon at bounding box center [653, 146] width 3 height 6
click at [654, 149] on icon at bounding box center [653, 146] width 7 height 6
click at [654, 149] on icon at bounding box center [653, 146] width 3 height 6
click at [654, 149] on icon at bounding box center [653, 146] width 7 height 6
click at [654, 149] on icon at bounding box center [653, 146] width 3 height 6
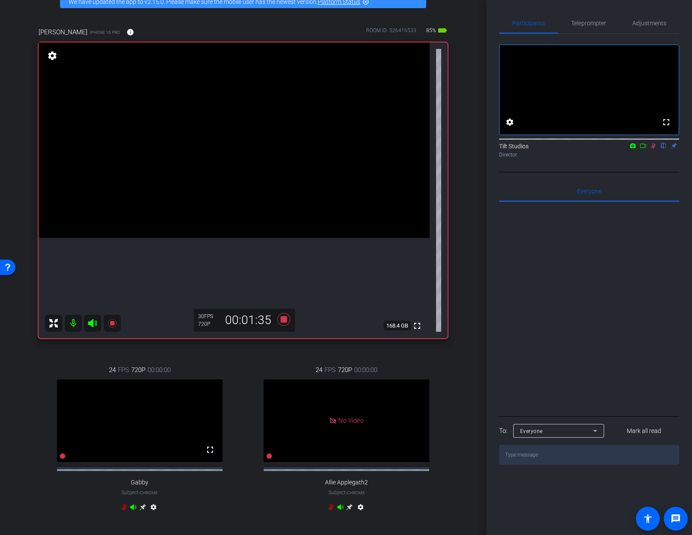
click at [654, 149] on icon at bounding box center [653, 146] width 5 height 6
click at [654, 149] on icon at bounding box center [653, 146] width 3 height 6
click at [654, 149] on icon at bounding box center [653, 146] width 5 height 6
click at [654, 149] on icon at bounding box center [653, 146] width 3 height 6
click at [654, 149] on icon at bounding box center [653, 146] width 5 height 6
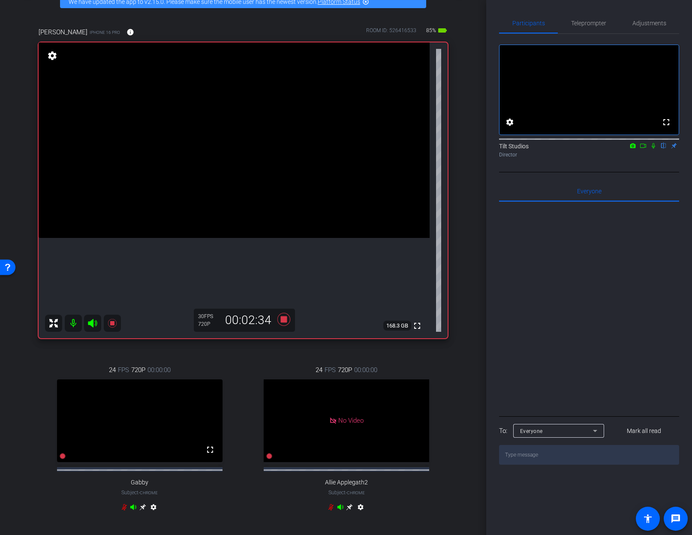
click at [654, 149] on icon at bounding box center [653, 146] width 3 height 6
click at [654, 149] on icon at bounding box center [653, 146] width 5 height 6
click at [654, 149] on icon at bounding box center [653, 146] width 3 height 6
click at [654, 149] on icon at bounding box center [653, 146] width 5 height 6
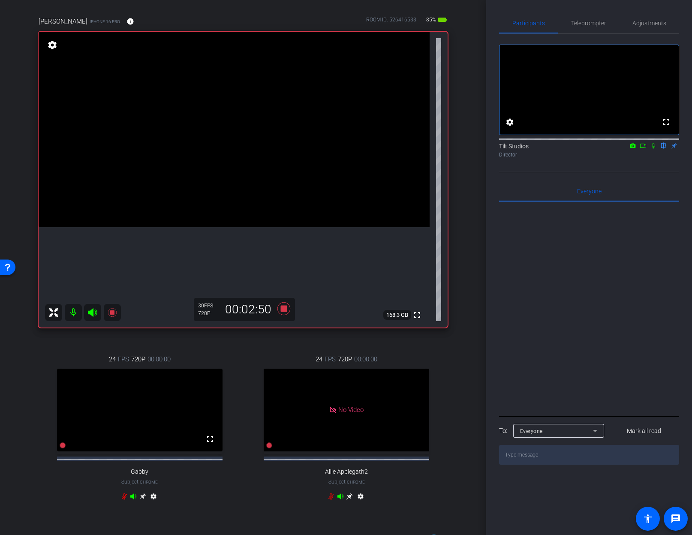
scroll to position [58, 0]
click at [281, 307] on icon at bounding box center [283, 308] width 13 height 13
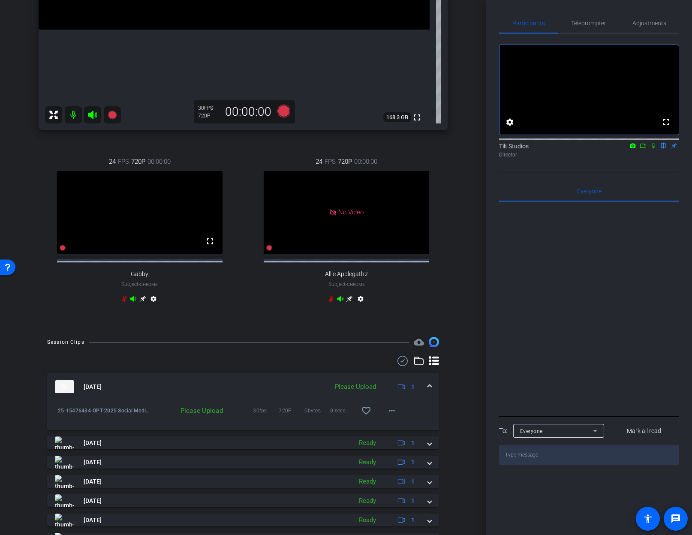
scroll to position [268, 0]
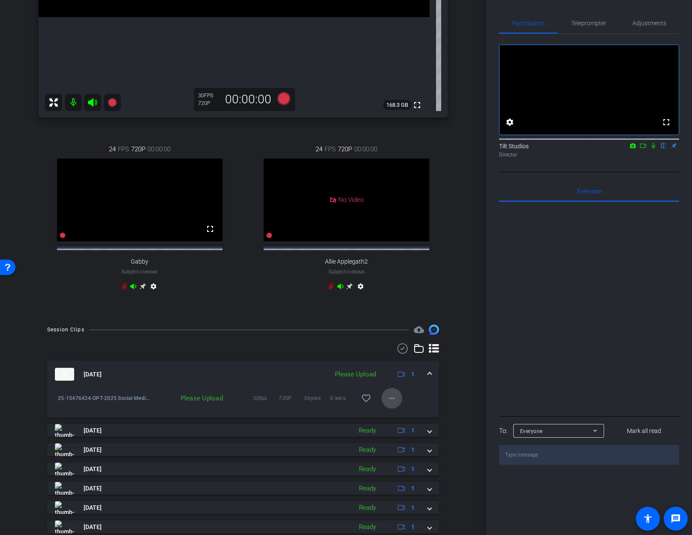
click at [390, 404] on mat-icon "more_horiz" at bounding box center [392, 398] width 10 height 10
click at [407, 425] on span "Upload" at bounding box center [401, 424] width 34 height 10
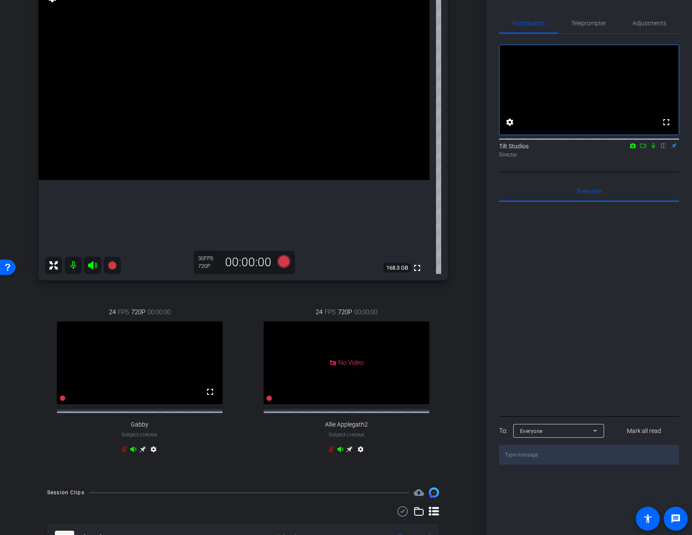
scroll to position [104, 0]
click at [459, 312] on div "Chris King iPhone 16 Pro info ROOM ID: 526416533 85% battery_std fullscreen set…" at bounding box center [242, 218] width 443 height 524
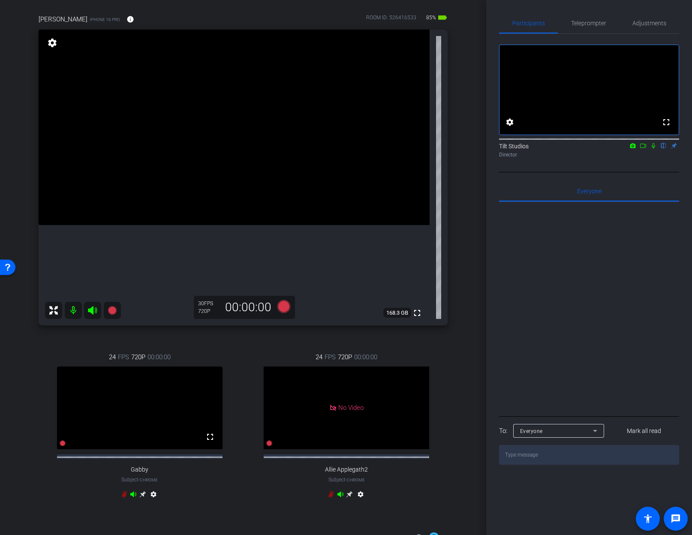
scroll to position [60, 0]
click at [114, 311] on icon at bounding box center [112, 309] width 9 height 9
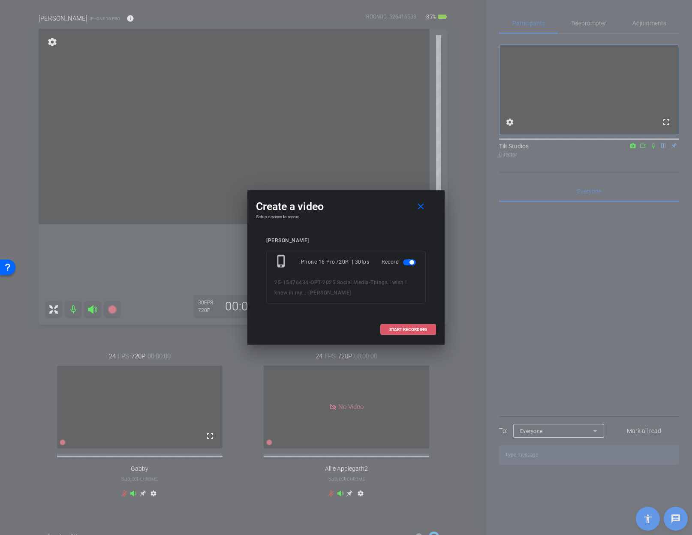
click at [433, 332] on span at bounding box center [408, 329] width 55 height 21
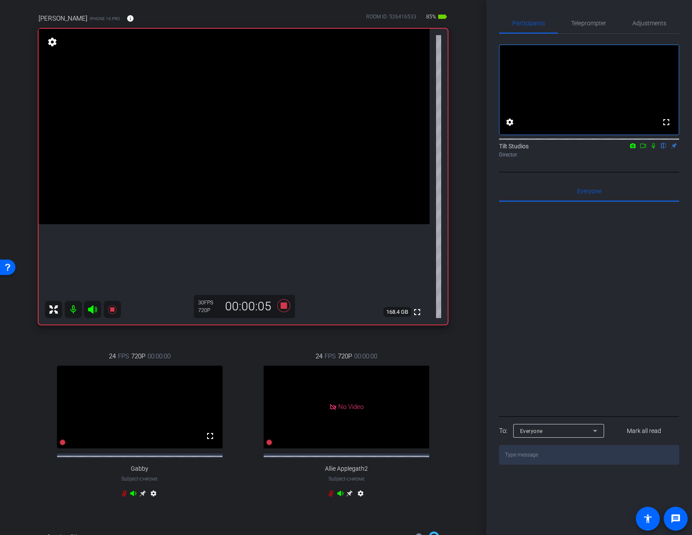
click at [652, 149] on icon at bounding box center [653, 146] width 7 height 6
click at [656, 149] on icon at bounding box center [653, 146] width 7 height 6
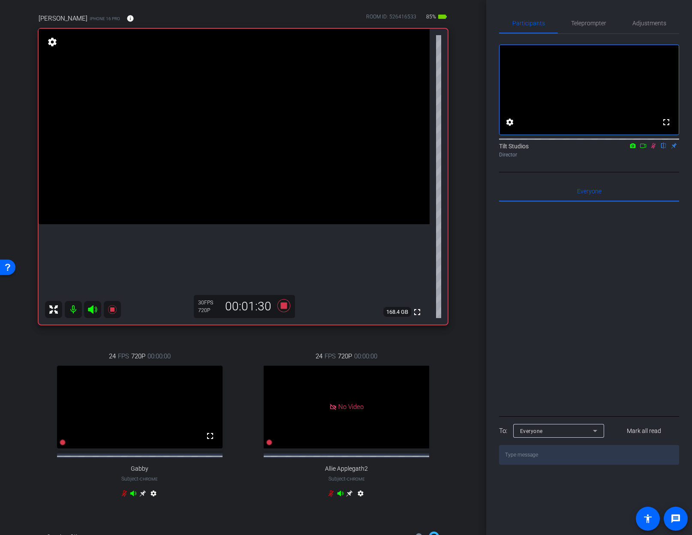
click at [656, 149] on icon at bounding box center [653, 146] width 7 height 6
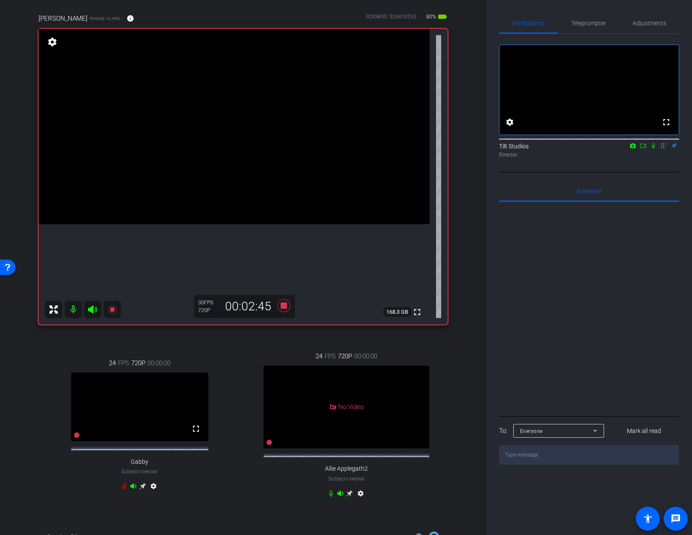
click at [539, 299] on div at bounding box center [589, 308] width 180 height 212
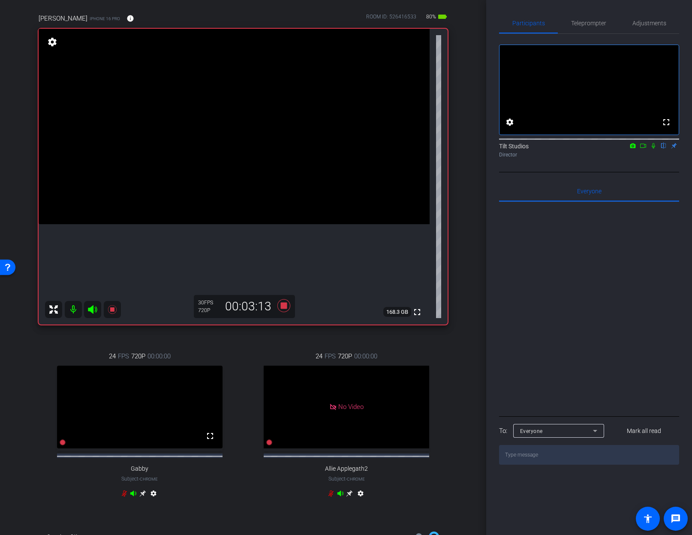
click at [653, 149] on icon at bounding box center [653, 146] width 3 height 6
click at [653, 149] on icon at bounding box center [653, 146] width 5 height 6
click at [653, 149] on icon at bounding box center [653, 146] width 3 height 6
click at [653, 149] on icon at bounding box center [653, 146] width 5 height 6
click at [653, 149] on icon at bounding box center [653, 146] width 3 height 6
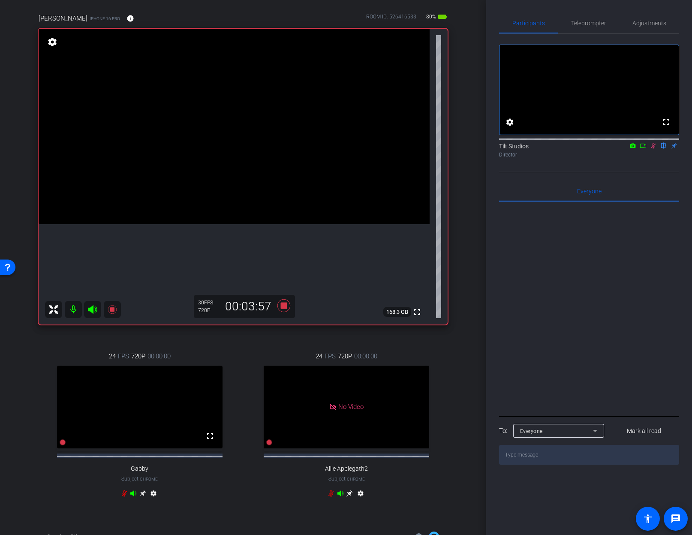
click at [653, 149] on icon at bounding box center [653, 146] width 5 height 6
click at [653, 149] on icon at bounding box center [653, 146] width 3 height 6
click at [653, 149] on icon at bounding box center [653, 146] width 5 height 6
click at [653, 149] on icon at bounding box center [653, 146] width 3 height 6
click at [653, 149] on icon at bounding box center [653, 146] width 5 height 6
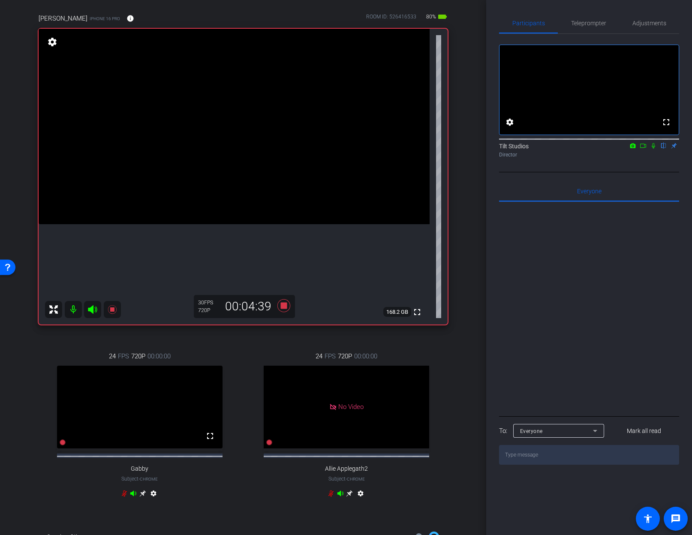
click at [451, 364] on div "Chris King iPhone 16 Pro info ROOM ID: 526416533 80% battery_std fullscreen set…" at bounding box center [242, 262] width 443 height 524
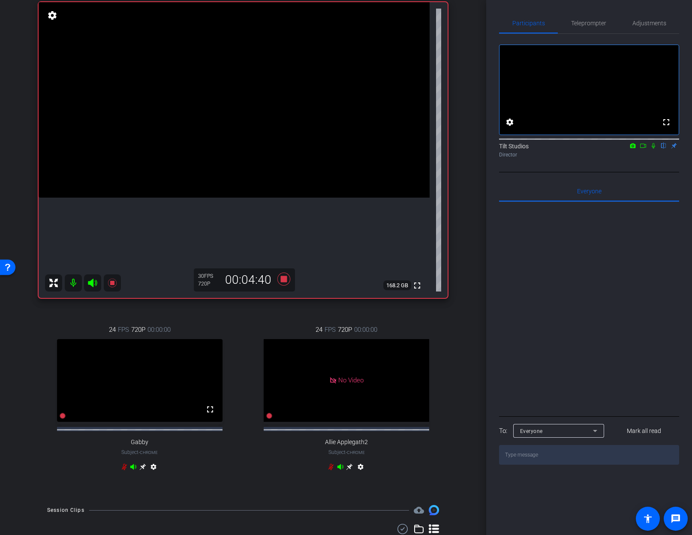
scroll to position [96, 0]
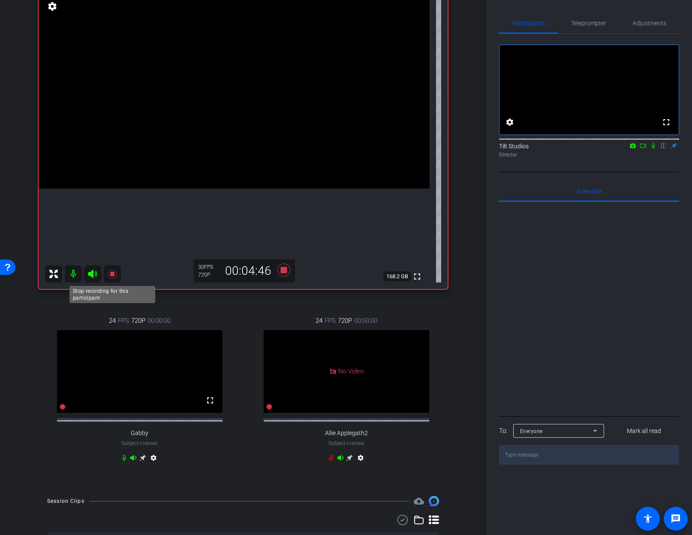
click at [114, 273] on icon at bounding box center [112, 274] width 10 height 10
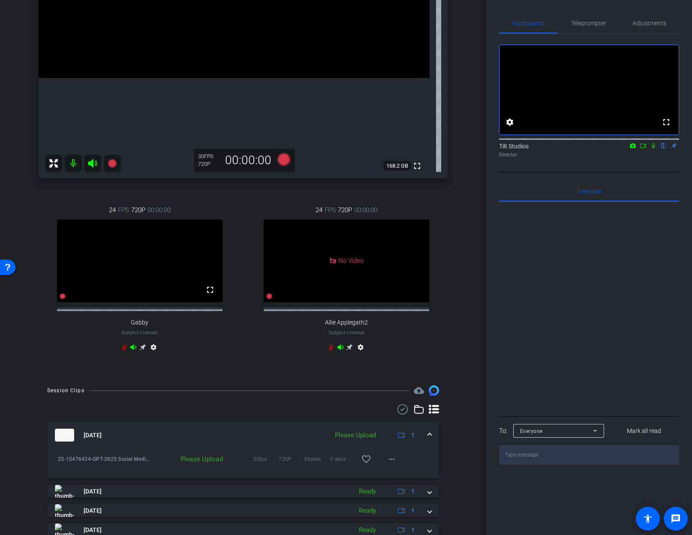
scroll to position [301, 0]
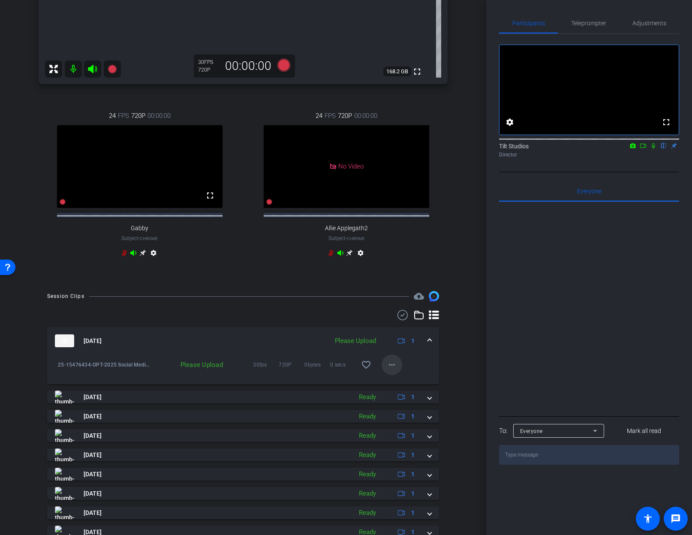
click at [391, 370] on mat-icon "more_horiz" at bounding box center [392, 365] width 10 height 10
click at [402, 392] on span "Upload" at bounding box center [401, 390] width 34 height 10
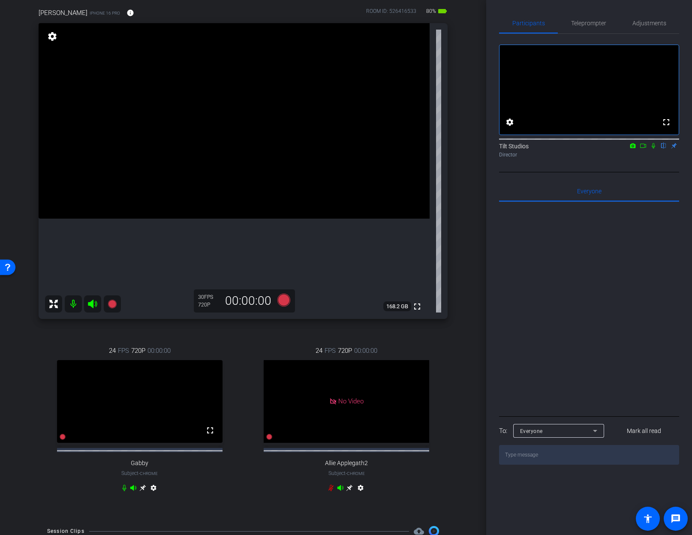
scroll to position [68, 0]
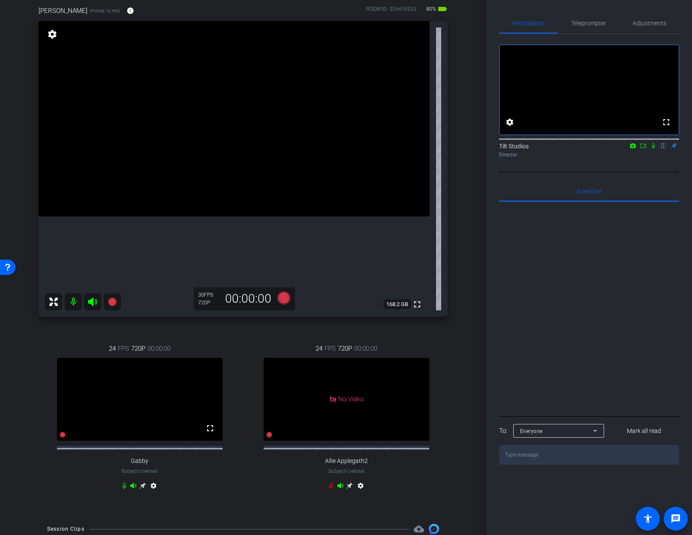
click at [461, 289] on div "arrow_back Things I wish I knew in my... Back to project Send invite account_bo…" at bounding box center [243, 199] width 486 height 535
click at [110, 303] on icon at bounding box center [112, 302] width 9 height 9
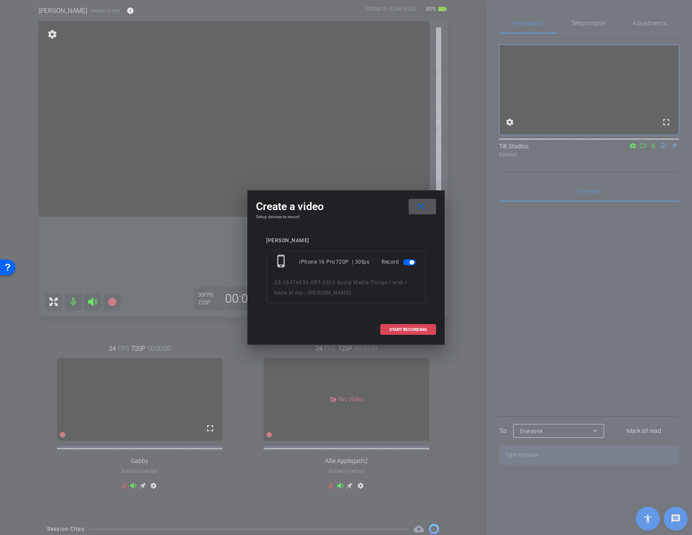
click at [395, 331] on span "START RECORDING" at bounding box center [408, 330] width 38 height 4
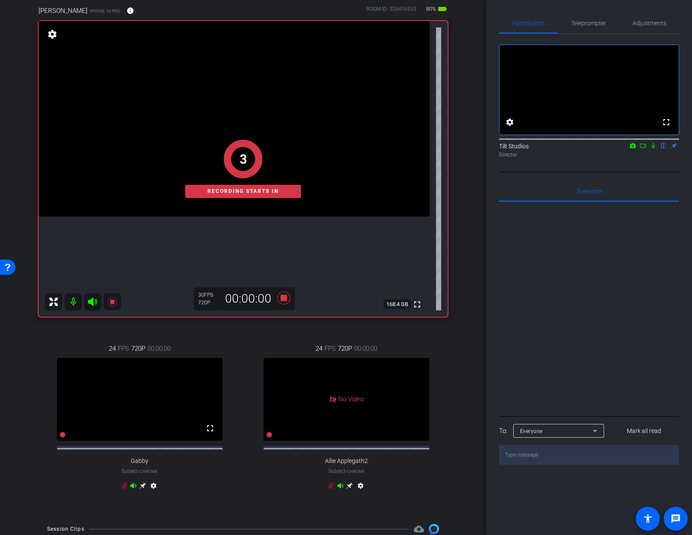
click at [461, 332] on div "arrow_back Things I wish I knew in my... Back to project Send invite account_bo…" at bounding box center [243, 199] width 486 height 535
click at [655, 149] on icon at bounding box center [653, 146] width 7 height 6
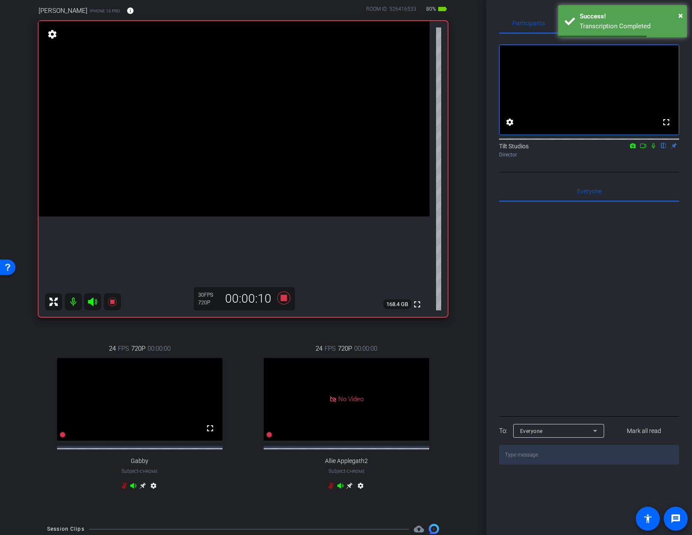
click at [655, 149] on icon at bounding box center [653, 146] width 7 height 6
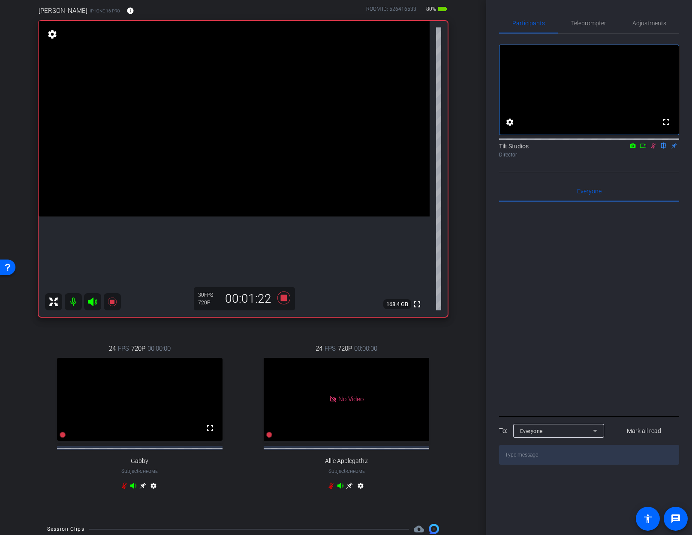
click at [654, 149] on icon at bounding box center [653, 146] width 7 height 6
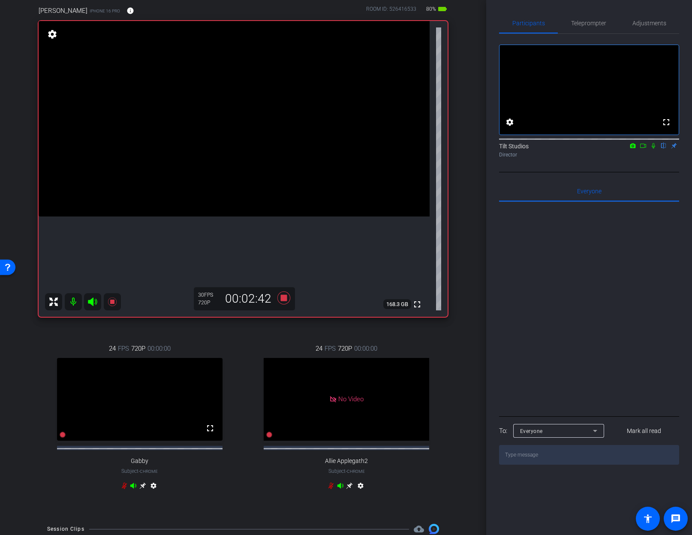
click at [654, 149] on icon at bounding box center [653, 146] width 7 height 6
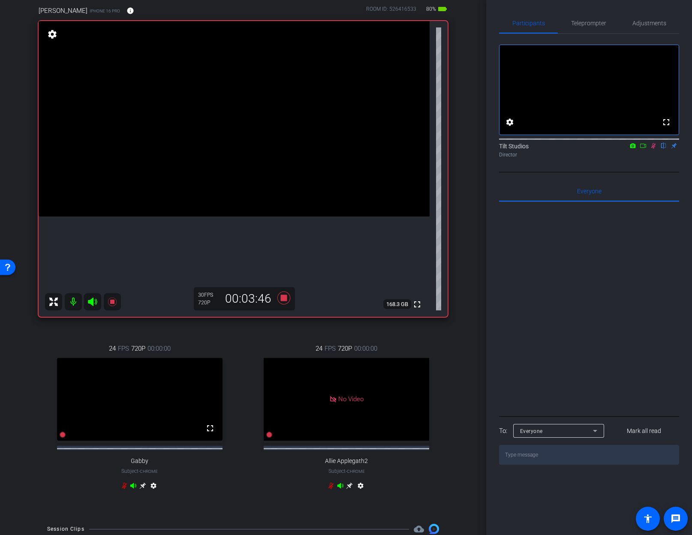
click at [654, 149] on icon at bounding box center [653, 146] width 7 height 6
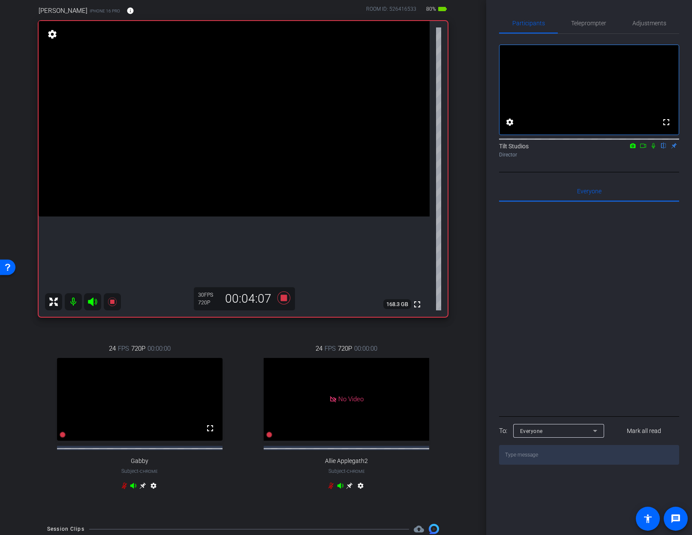
click at [654, 149] on icon at bounding box center [653, 146] width 7 height 6
click at [455, 328] on div "Chris King iPhone 16 Pro info ROOM ID: 526416533 80% battery_std fullscreen set…" at bounding box center [242, 254] width 443 height 524
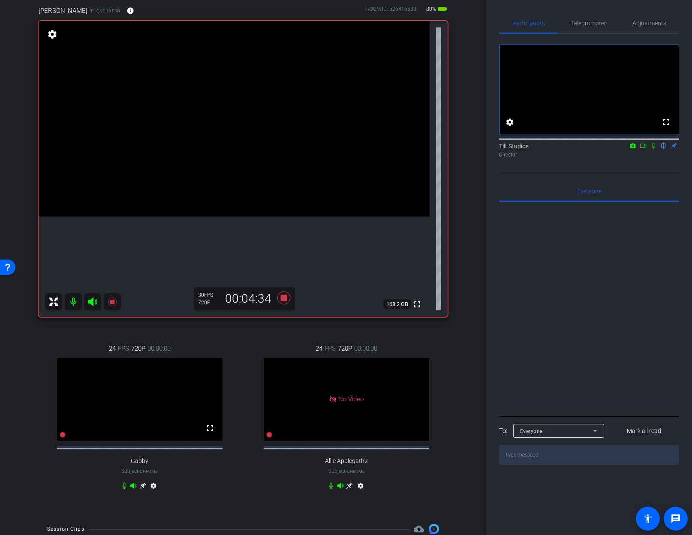
click at [458, 327] on div "Chris King iPhone 16 Pro info ROOM ID: 526416533 80% battery_std fullscreen set…" at bounding box center [242, 254] width 443 height 524
click at [458, 325] on div "Chris King iPhone 16 Pro info ROOM ID: 526416533 80% battery_std fullscreen set…" at bounding box center [242, 254] width 443 height 524
click at [653, 149] on icon at bounding box center [653, 146] width 7 height 6
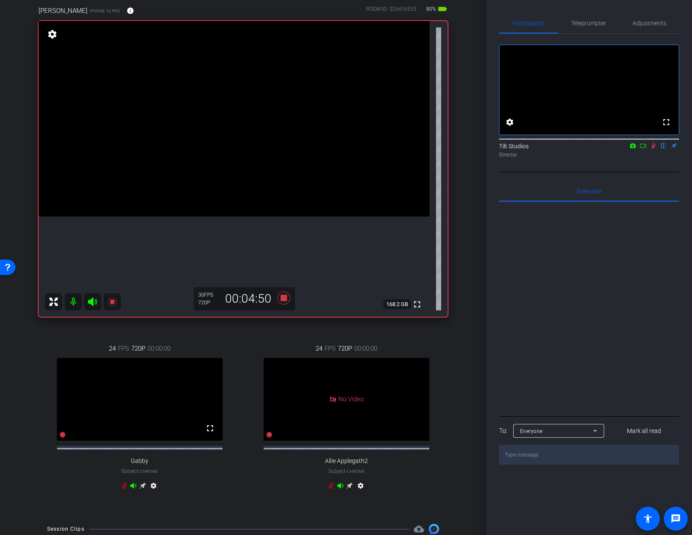
click at [653, 149] on icon at bounding box center [653, 146] width 7 height 6
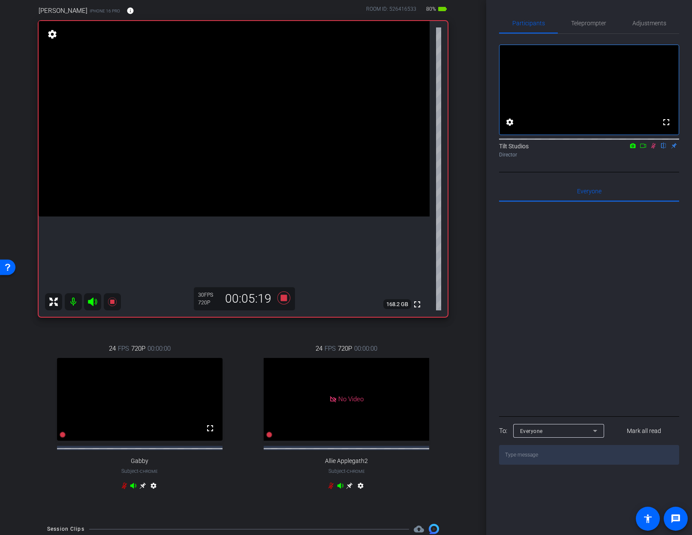
click at [653, 149] on icon at bounding box center [653, 146] width 7 height 6
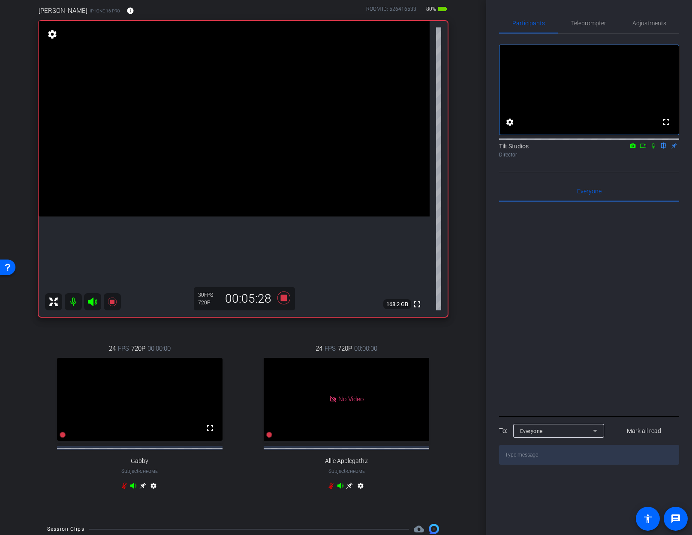
click at [653, 149] on icon at bounding box center [653, 146] width 7 height 6
click at [465, 280] on div "arrow_back Things I wish I knew in my... Back to project Send invite account_bo…" at bounding box center [243, 199] width 486 height 535
click at [653, 149] on icon at bounding box center [653, 146] width 7 height 6
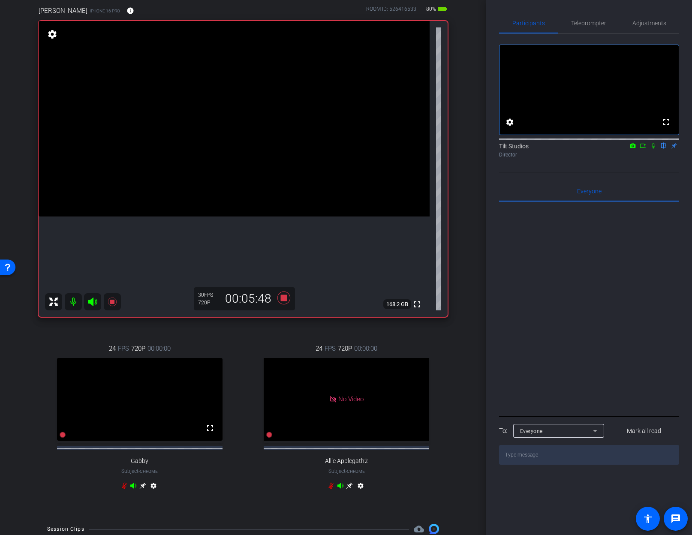
click at [653, 149] on icon at bounding box center [653, 146] width 7 height 6
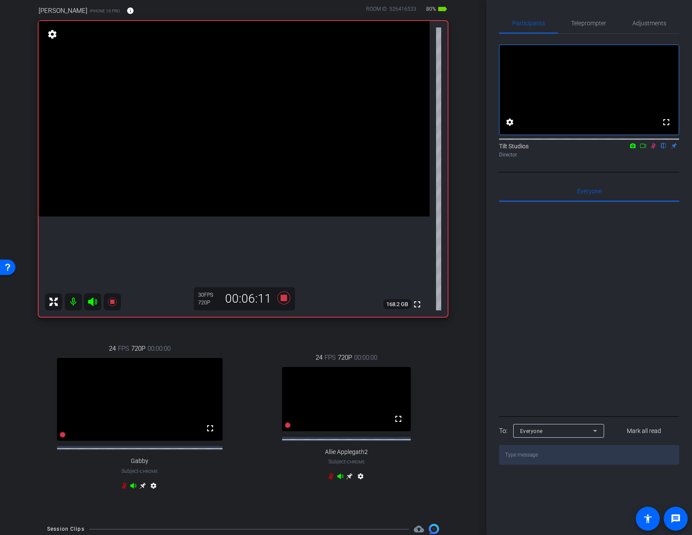
click at [653, 149] on icon at bounding box center [653, 146] width 7 height 6
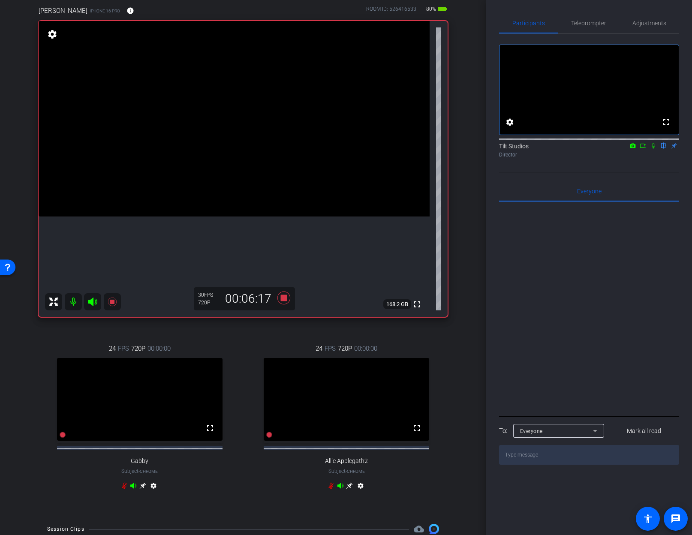
click at [653, 149] on icon at bounding box center [653, 146] width 7 height 6
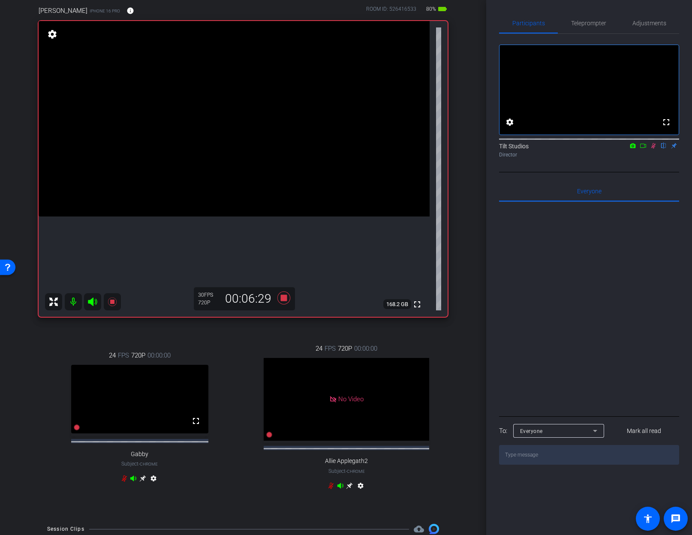
click at [653, 149] on icon at bounding box center [653, 146] width 7 height 6
click at [454, 324] on div "Chris King iPhone 16 Pro info ROOM ID: 526416533 80% battery_std fullscreen set…" at bounding box center [242, 254] width 443 height 524
click at [654, 149] on icon at bounding box center [653, 146] width 7 height 6
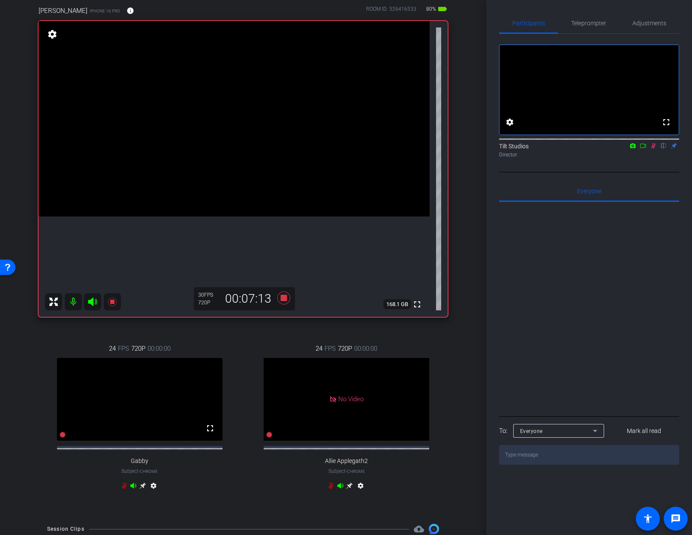
click at [654, 149] on icon at bounding box center [653, 146] width 7 height 6
click at [287, 336] on div "24 FPS 720P 00:00:00 No Video Allie Applegath2 Subject - Chrome settings" at bounding box center [347, 418] width 202 height 177
click at [285, 297] on icon at bounding box center [283, 298] width 13 height 13
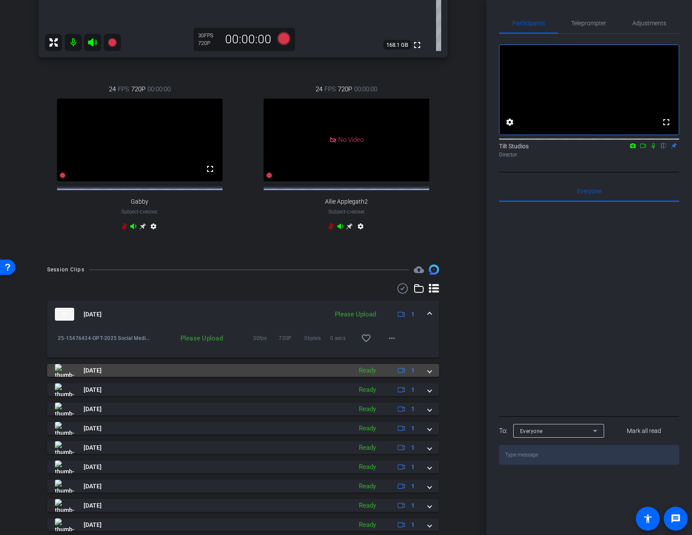
scroll to position [343, 0]
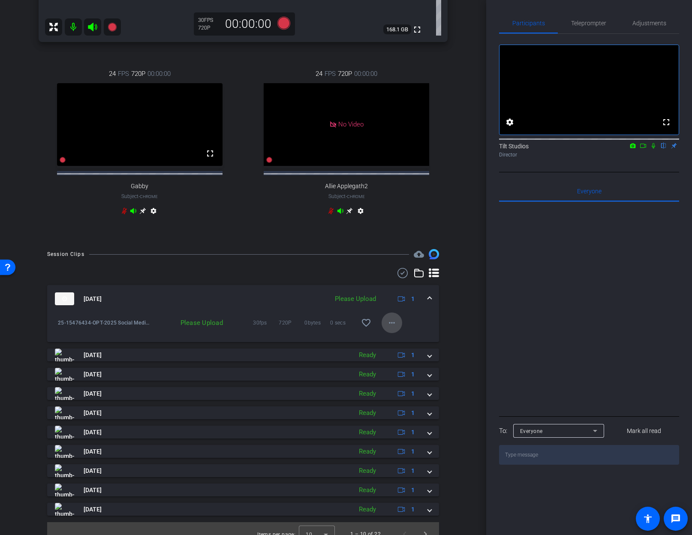
click at [389, 328] on mat-icon "more_horiz" at bounding box center [392, 323] width 10 height 10
click at [398, 347] on span "Upload" at bounding box center [401, 348] width 34 height 10
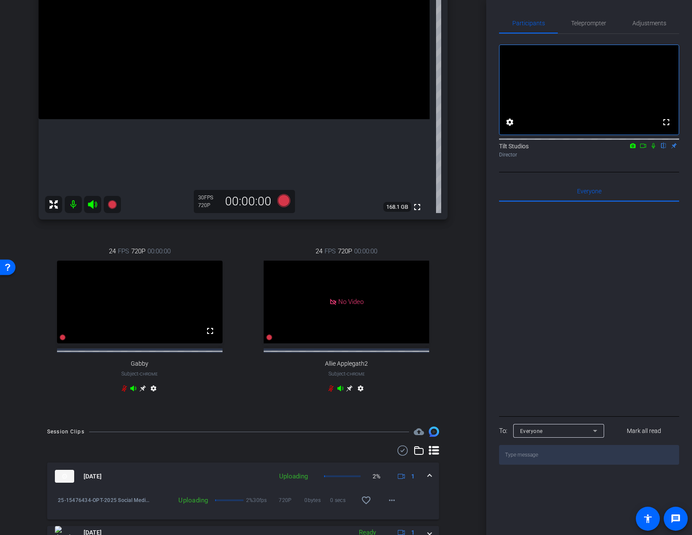
click at [454, 247] on div "Chris King iPhone 16 Pro info ROOM ID: 526416533 80% battery_std fullscreen set…" at bounding box center [242, 157] width 443 height 524
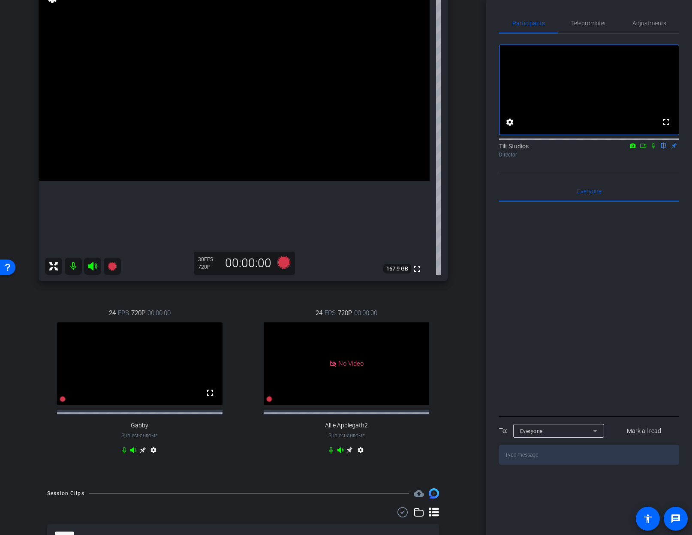
scroll to position [18, 0]
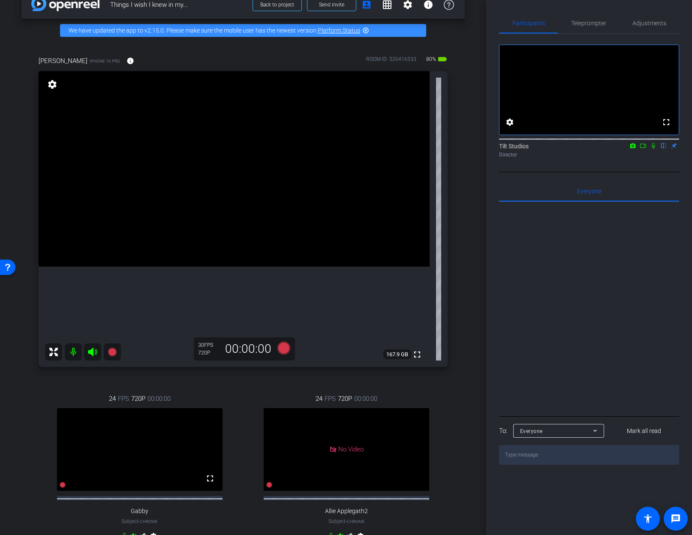
click at [476, 268] on div "arrow_back Things I wish I knew in my... Back to project Send invite account_bo…" at bounding box center [243, 249] width 486 height 535
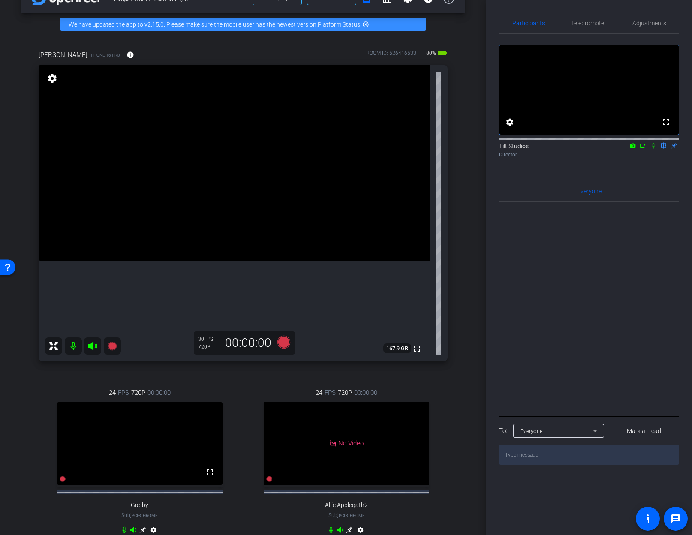
scroll to position [37, 0]
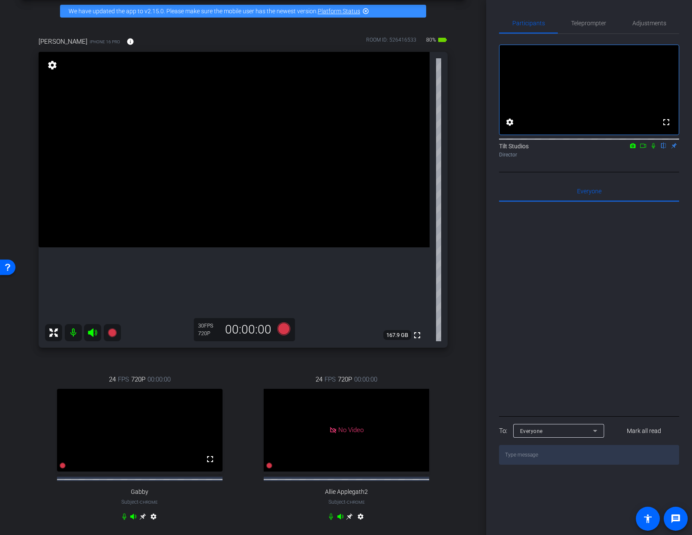
click at [464, 260] on div "arrow_back Things I wish I knew in my... Back to project Send invite account_bo…" at bounding box center [243, 230] width 486 height 535
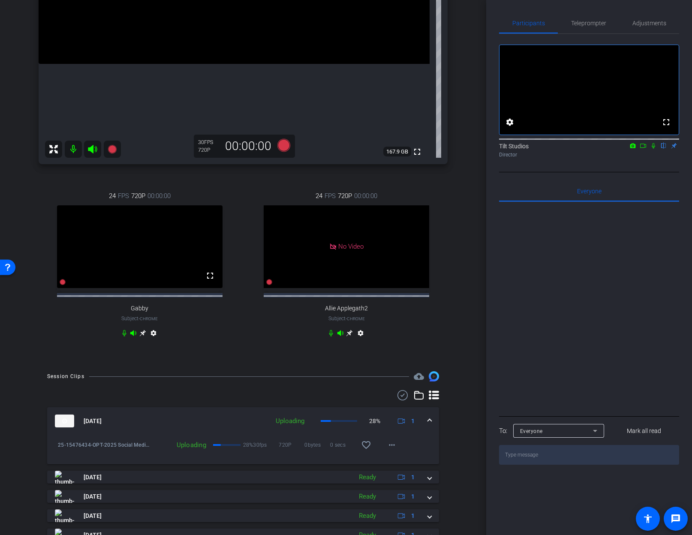
scroll to position [246, 0]
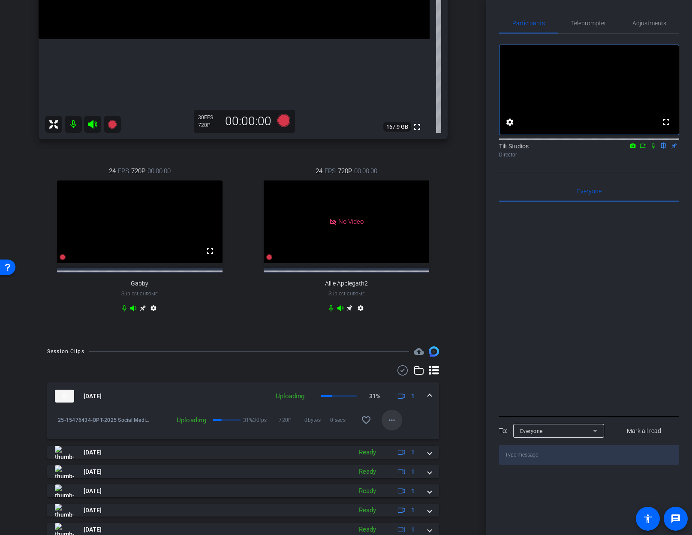
click at [393, 431] on span at bounding box center [392, 420] width 21 height 21
click at [447, 416] on div at bounding box center [346, 267] width 692 height 535
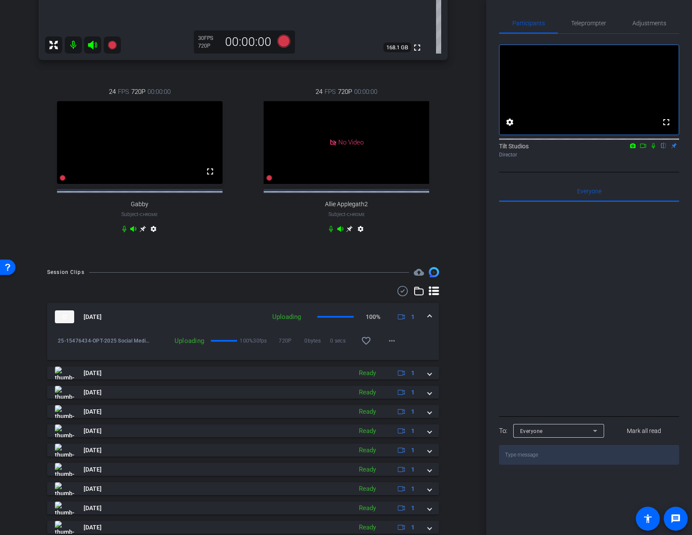
scroll to position [328, 0]
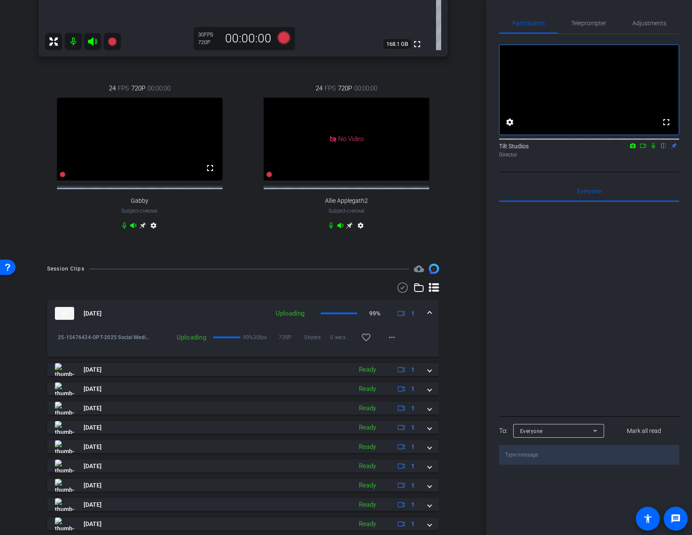
click at [456, 307] on div "Session Clips cloud_upload Aug 28, 2025 Uploading 99% 1 25-15476434-OPT-2025 So…" at bounding box center [242, 412] width 443 height 297
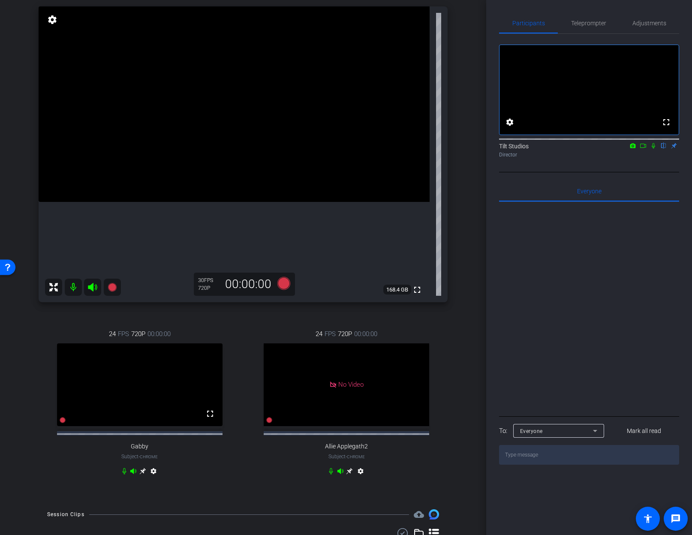
scroll to position [81, 0]
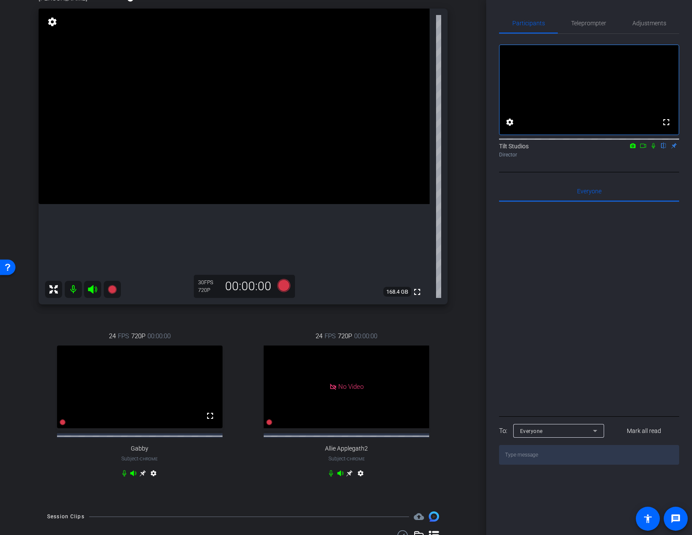
click at [467, 281] on div "arrow_back Things I wish I knew in my... Back to project Send invite account_bo…" at bounding box center [243, 186] width 486 height 535
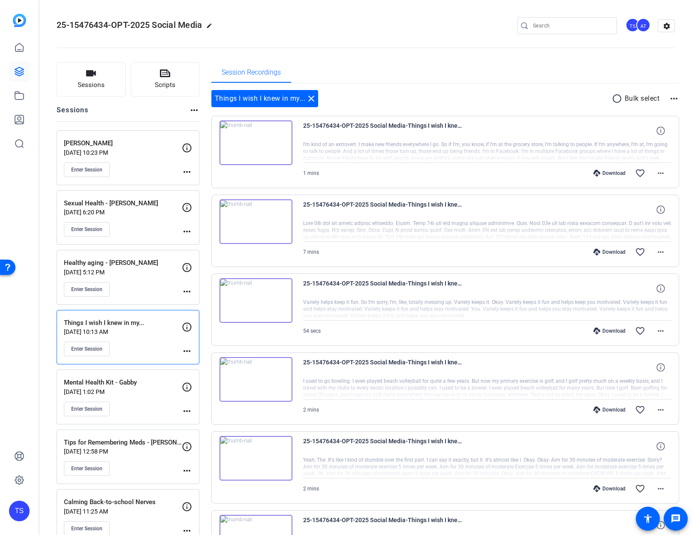
click at [390, 34] on openreel-divider-bar at bounding box center [366, 45] width 618 height 26
